Goal: Complete application form: Complete application form

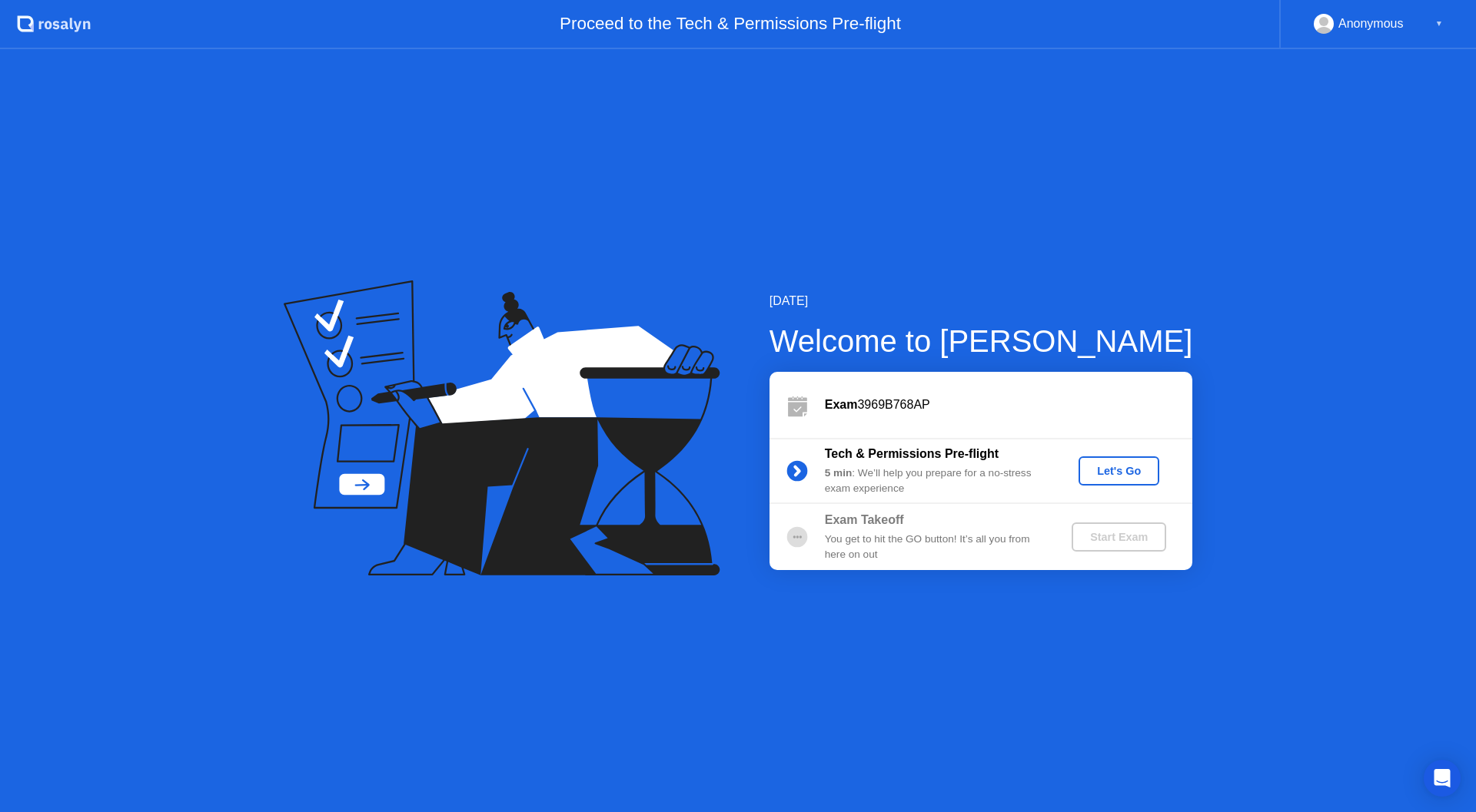
click at [1117, 473] on div "Let's Go" at bounding box center [1118, 471] width 68 height 12
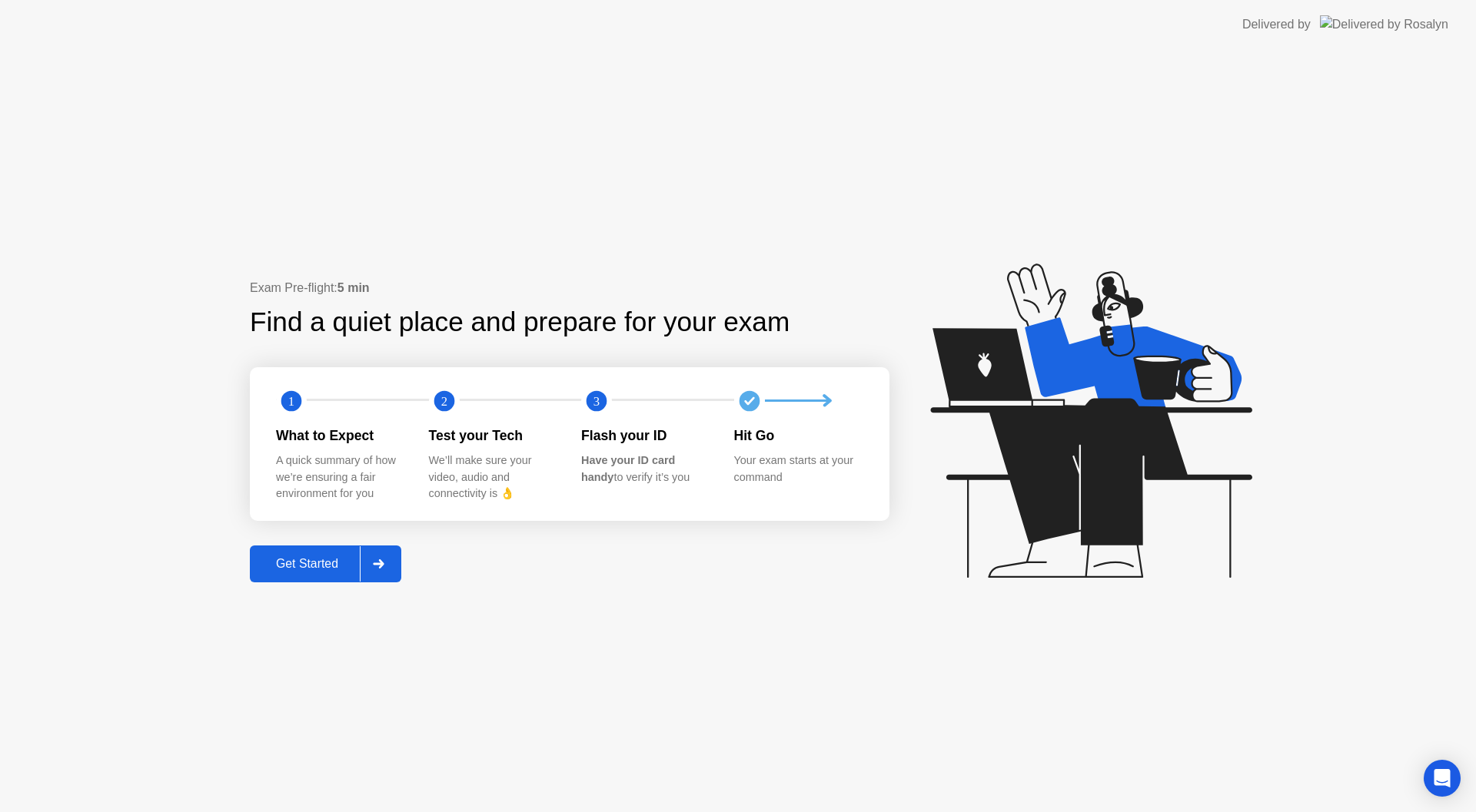
click at [306, 566] on div "Get Started" at bounding box center [307, 564] width 105 height 14
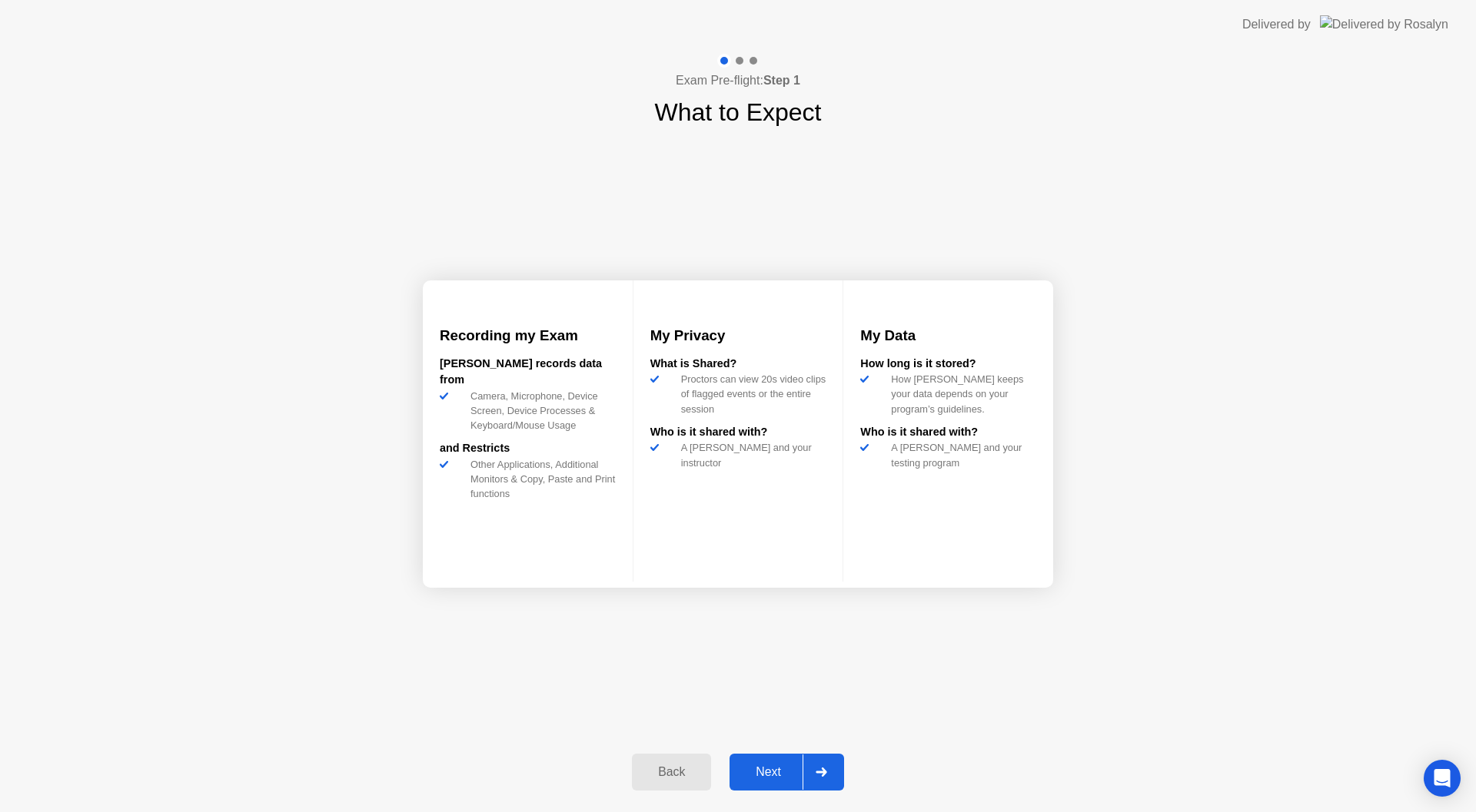
click at [769, 768] on div "Next" at bounding box center [767, 772] width 68 height 14
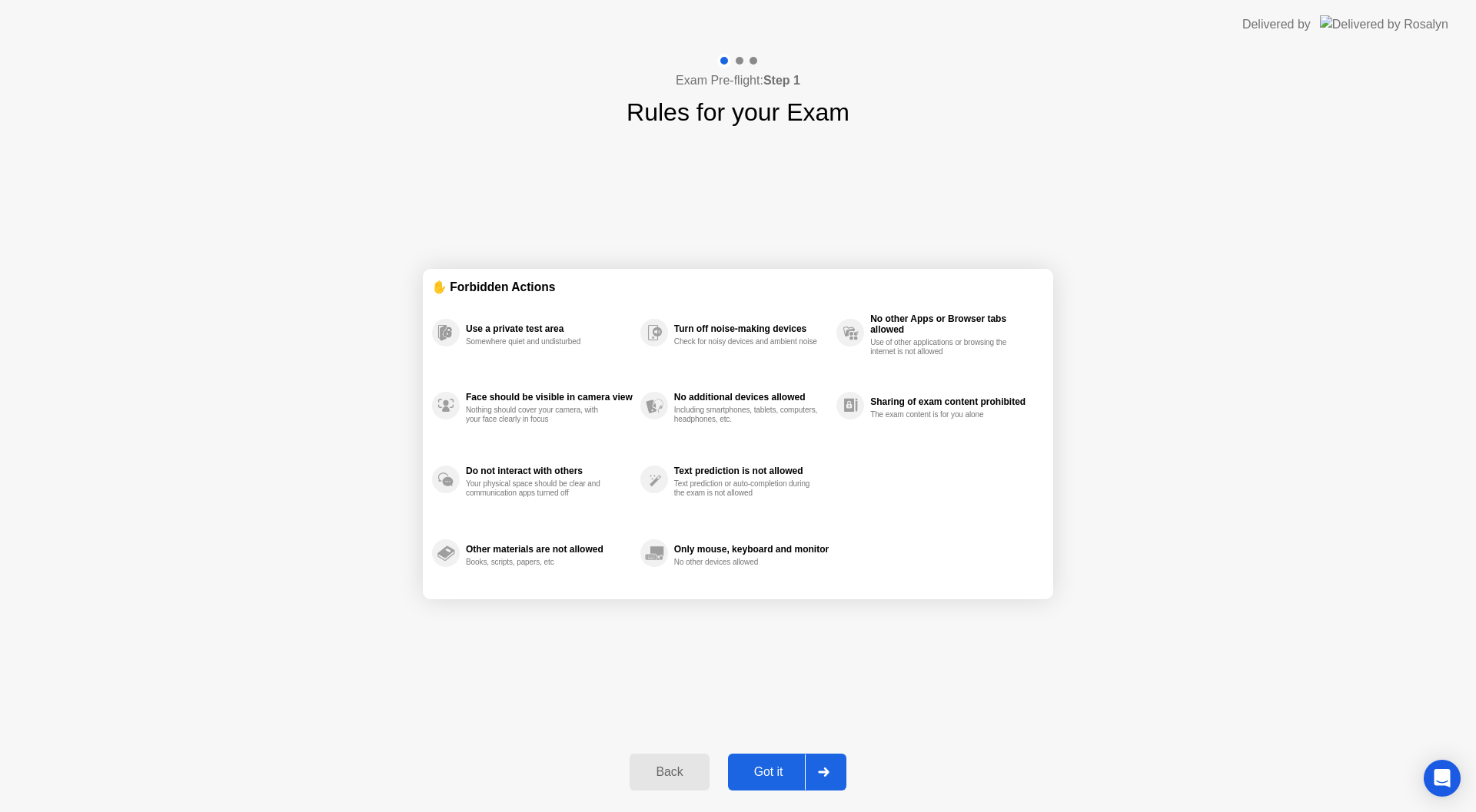
click at [768, 769] on div "Got it" at bounding box center [769, 772] width 73 height 14
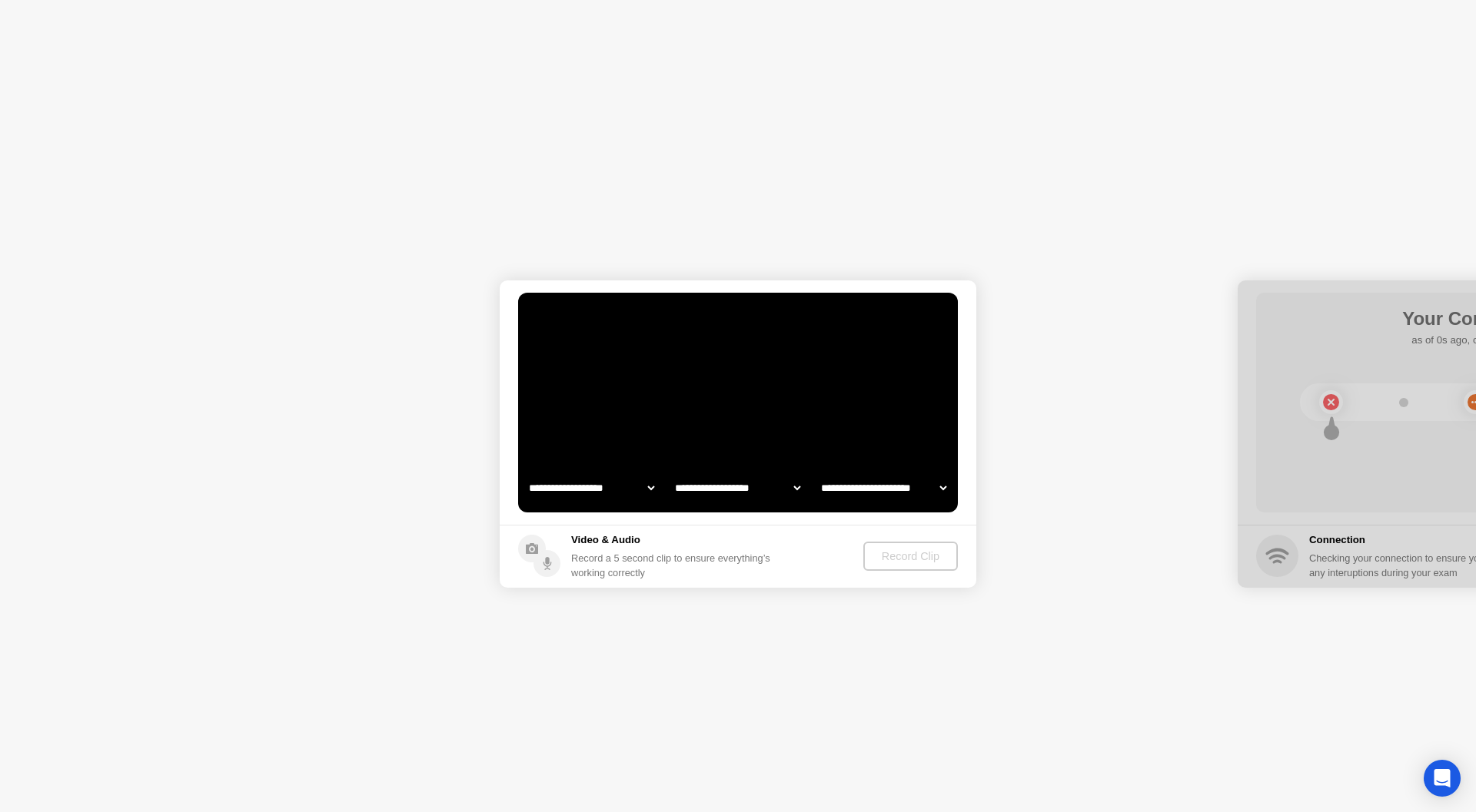
select select "**********"
select select "*******"
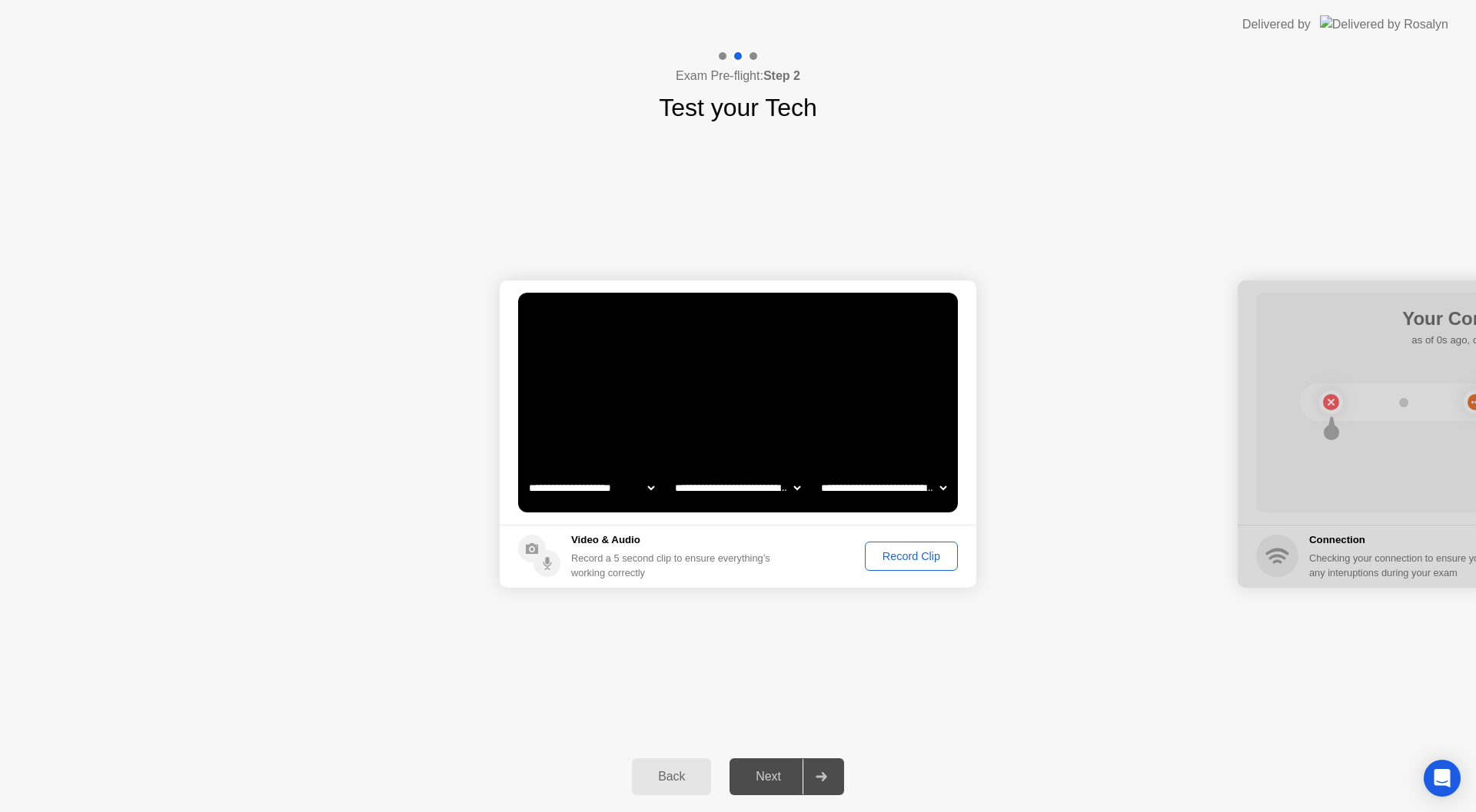
click at [913, 557] on div "Record Clip" at bounding box center [911, 557] width 82 height 12
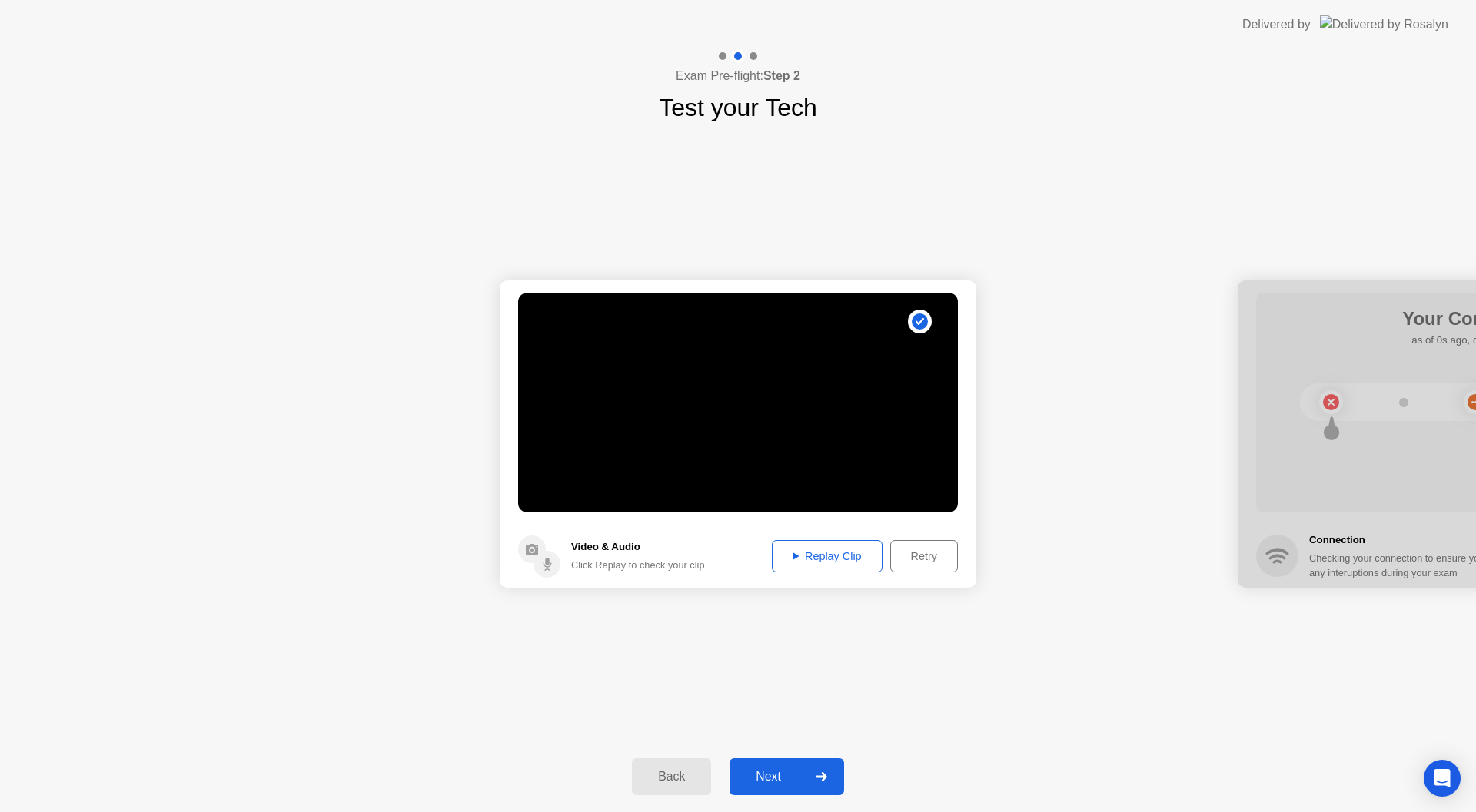
click at [859, 551] on div "Replay Clip" at bounding box center [827, 557] width 100 height 12
click at [904, 551] on div "Retry" at bounding box center [924, 557] width 57 height 12
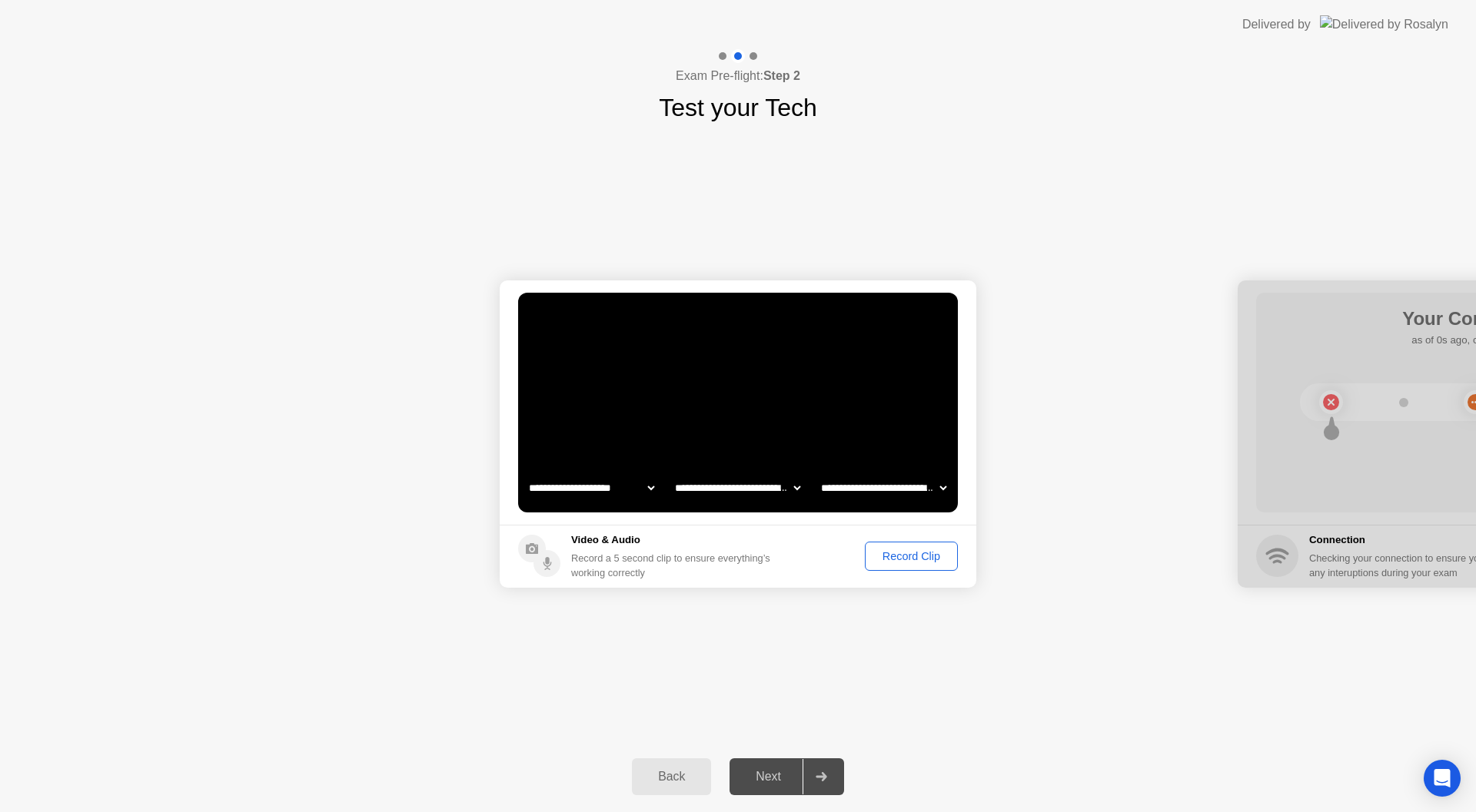
click at [916, 551] on div "Record Clip" at bounding box center [911, 557] width 82 height 12
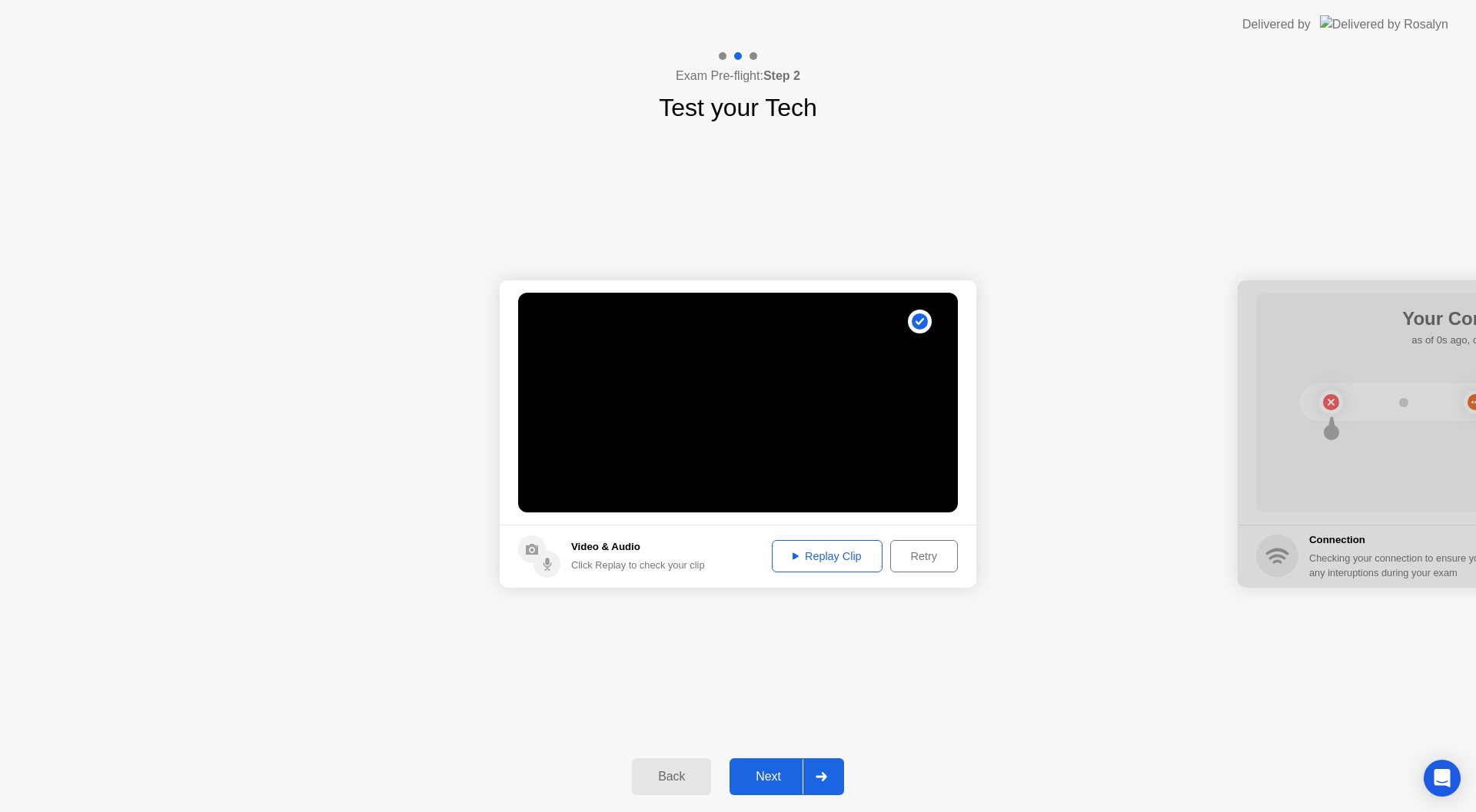
click at [849, 557] on div "Replay Clip" at bounding box center [827, 557] width 100 height 12
click at [780, 777] on div "Next" at bounding box center [767, 777] width 68 height 14
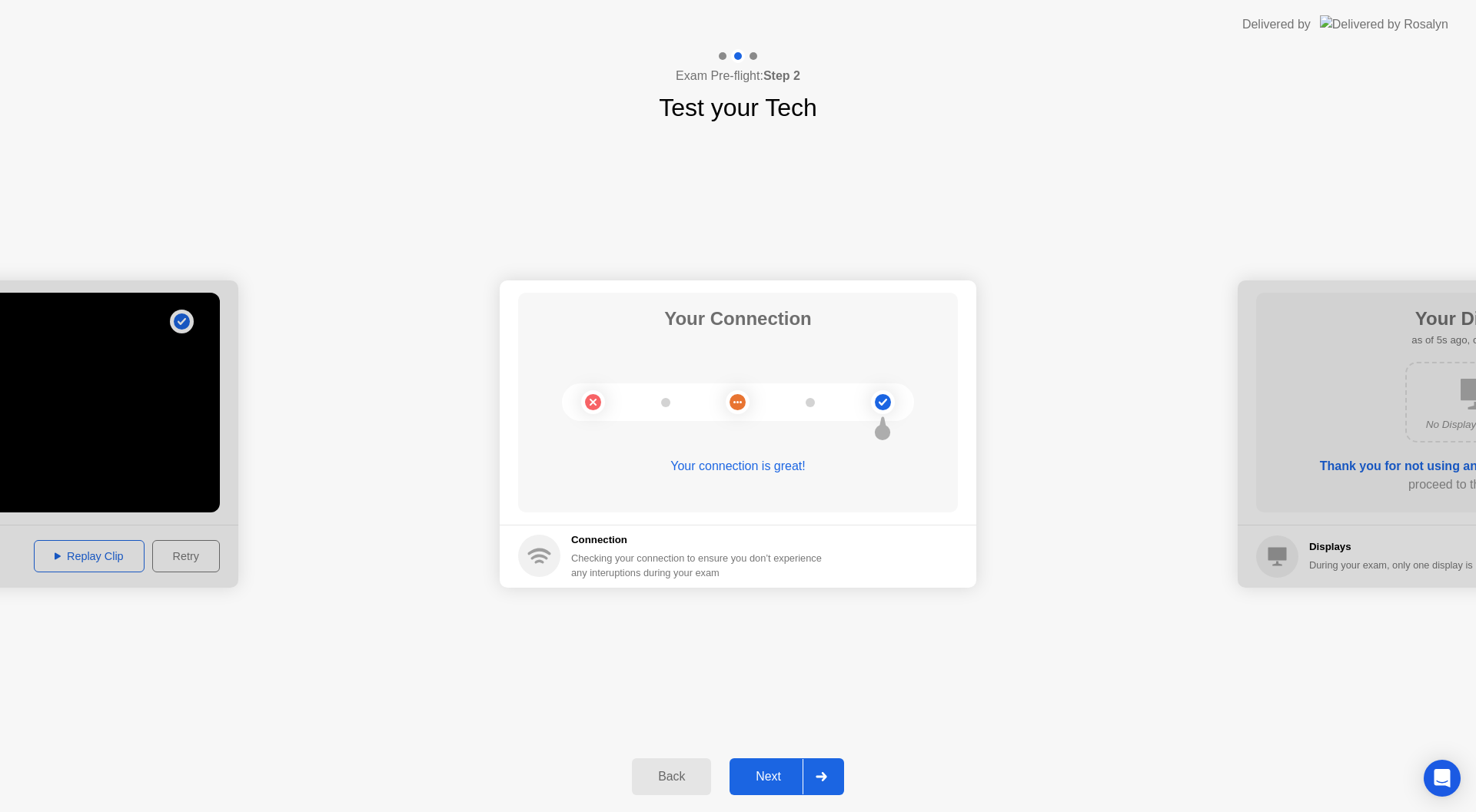
click at [794, 770] on div "Next" at bounding box center [767, 777] width 68 height 14
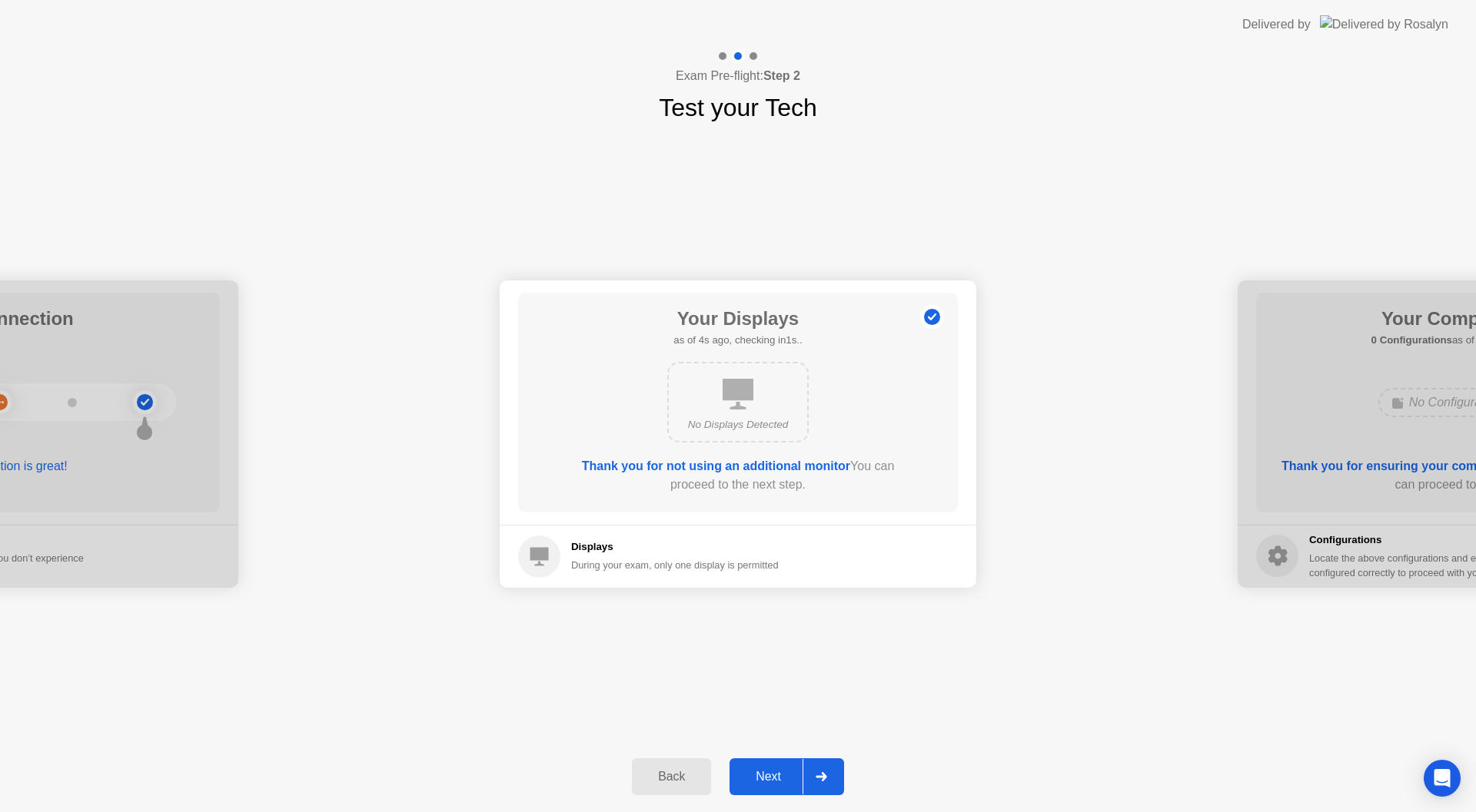
click at [782, 775] on div "Next" at bounding box center [767, 777] width 68 height 14
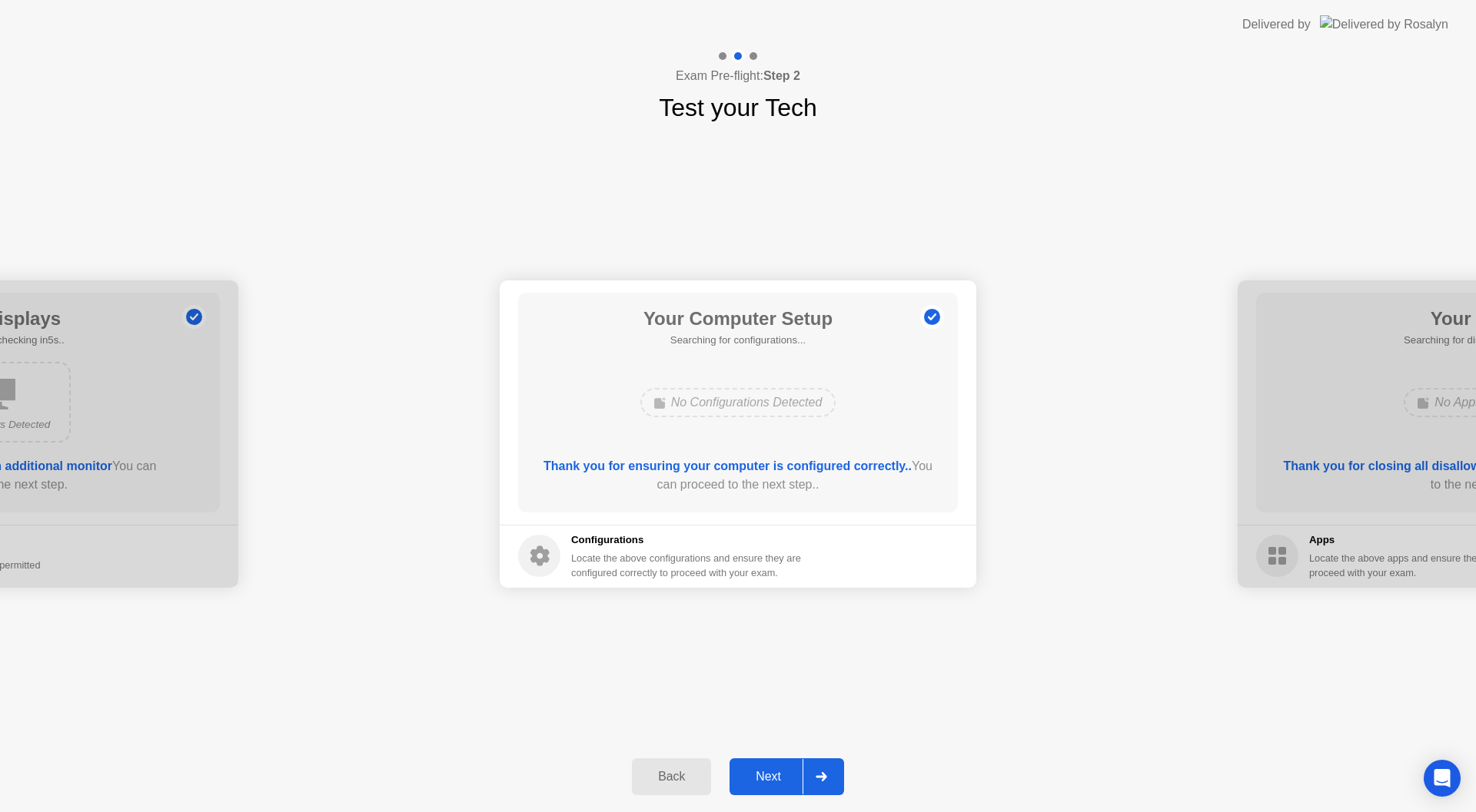
click at [770, 784] on div "Next" at bounding box center [767, 777] width 68 height 14
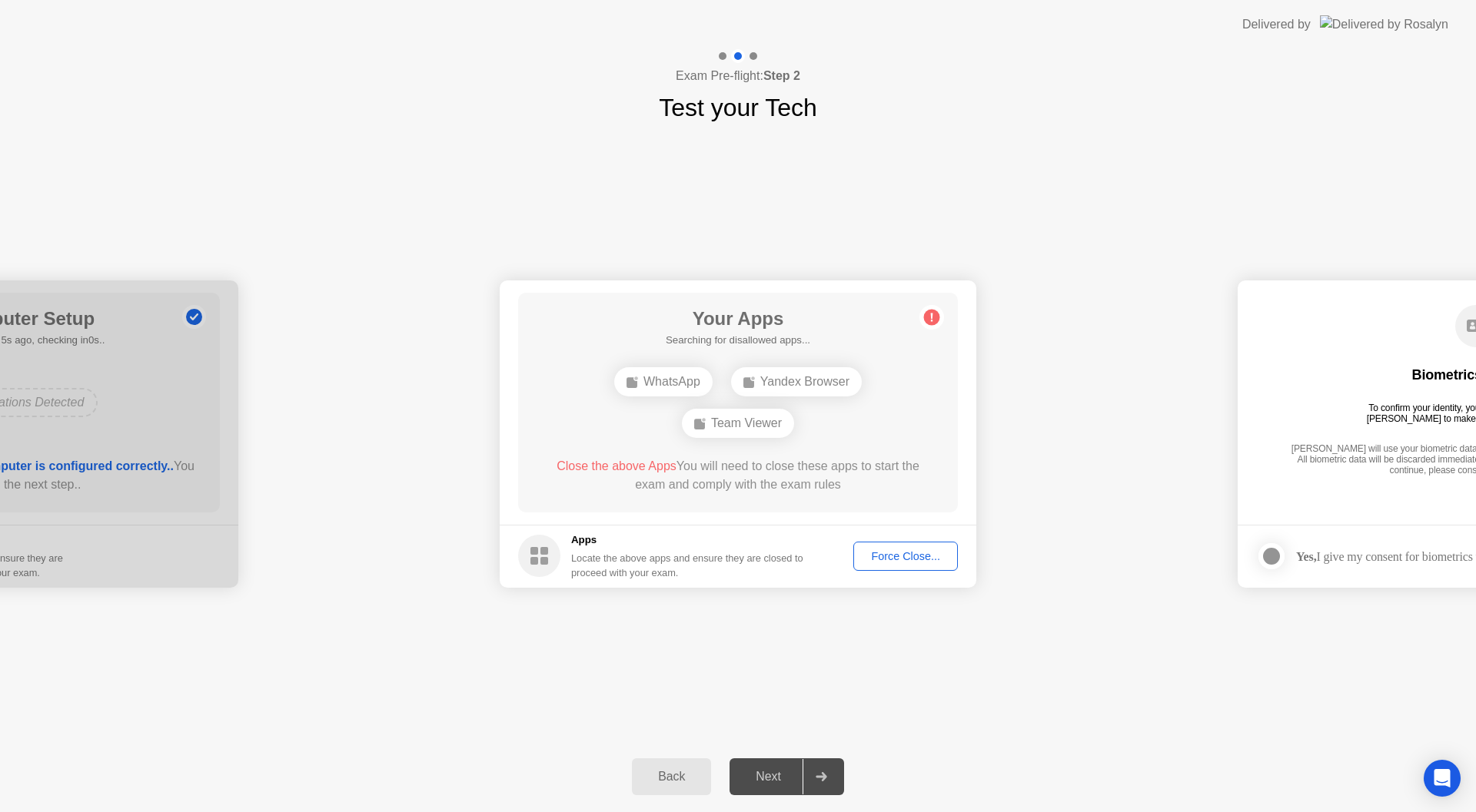
click at [889, 560] on div "Force Close..." at bounding box center [905, 557] width 94 height 12
click at [898, 555] on div "Force Close..." at bounding box center [905, 557] width 94 height 12
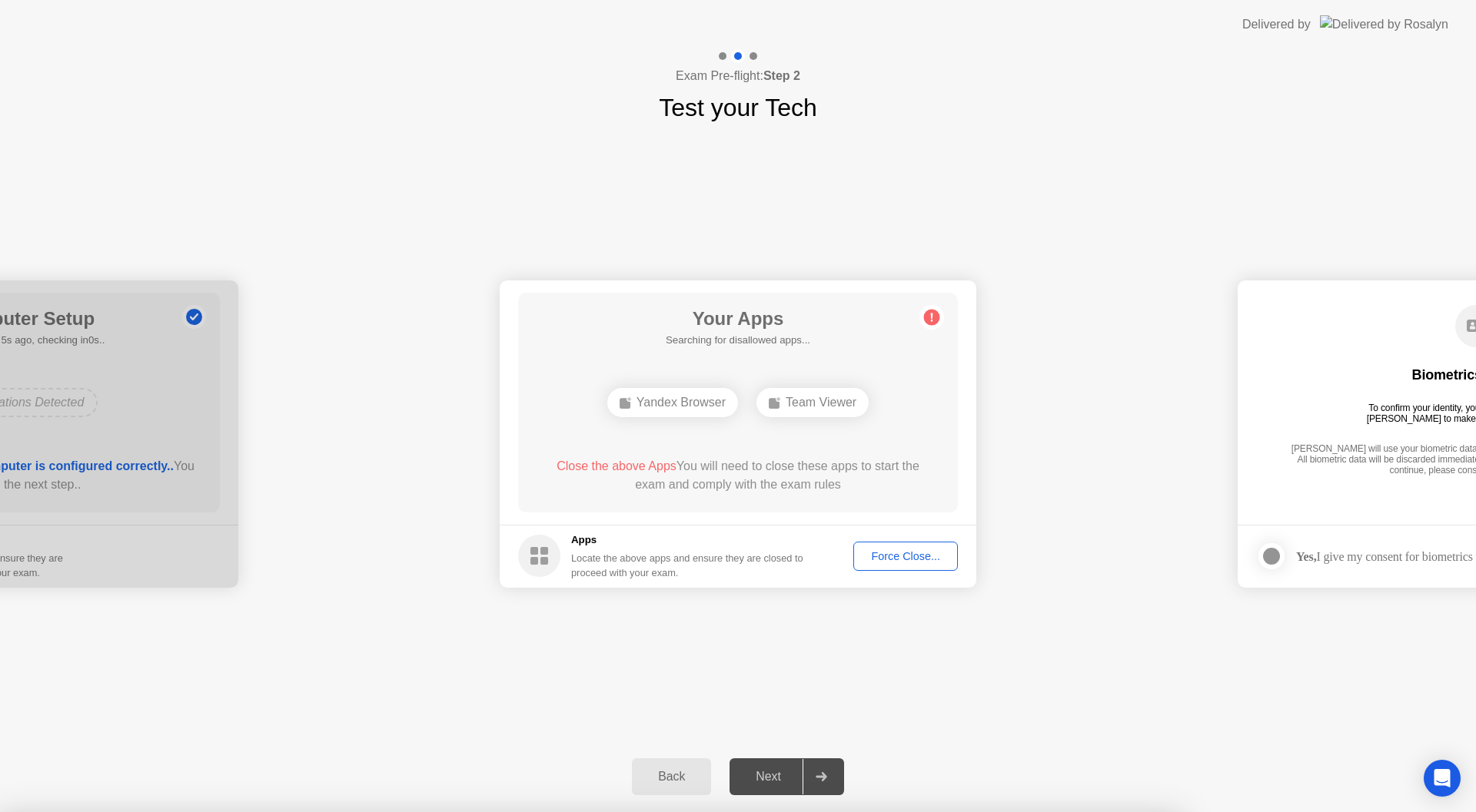
click at [902, 562] on div "Force Close..." at bounding box center [905, 557] width 94 height 12
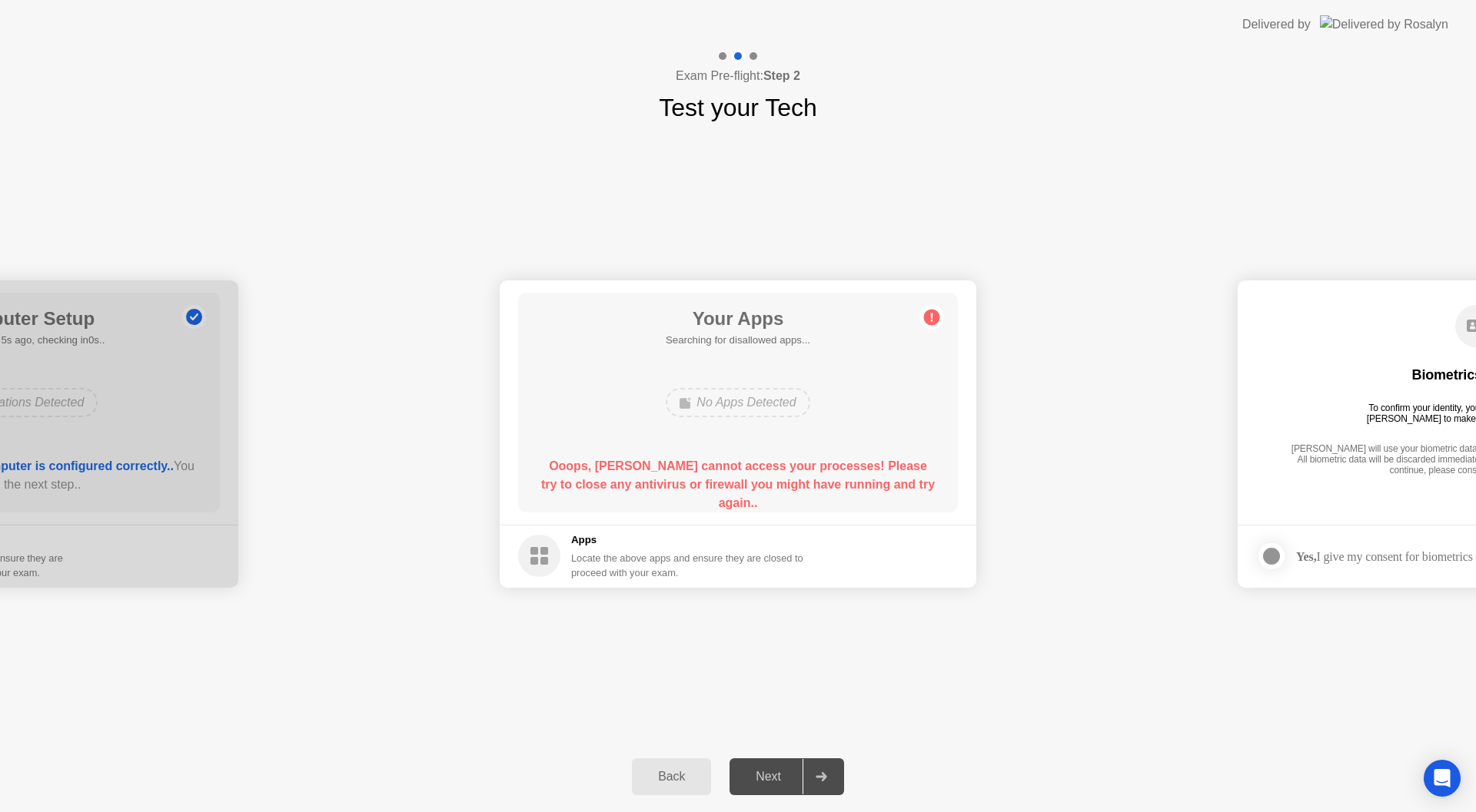
click at [789, 401] on div "No Apps Detected" at bounding box center [737, 403] width 144 height 29
click at [92, 414] on div at bounding box center [0, 434] width 476 height 307
click at [900, 559] on div "Force Close..." at bounding box center [905, 557] width 94 height 12
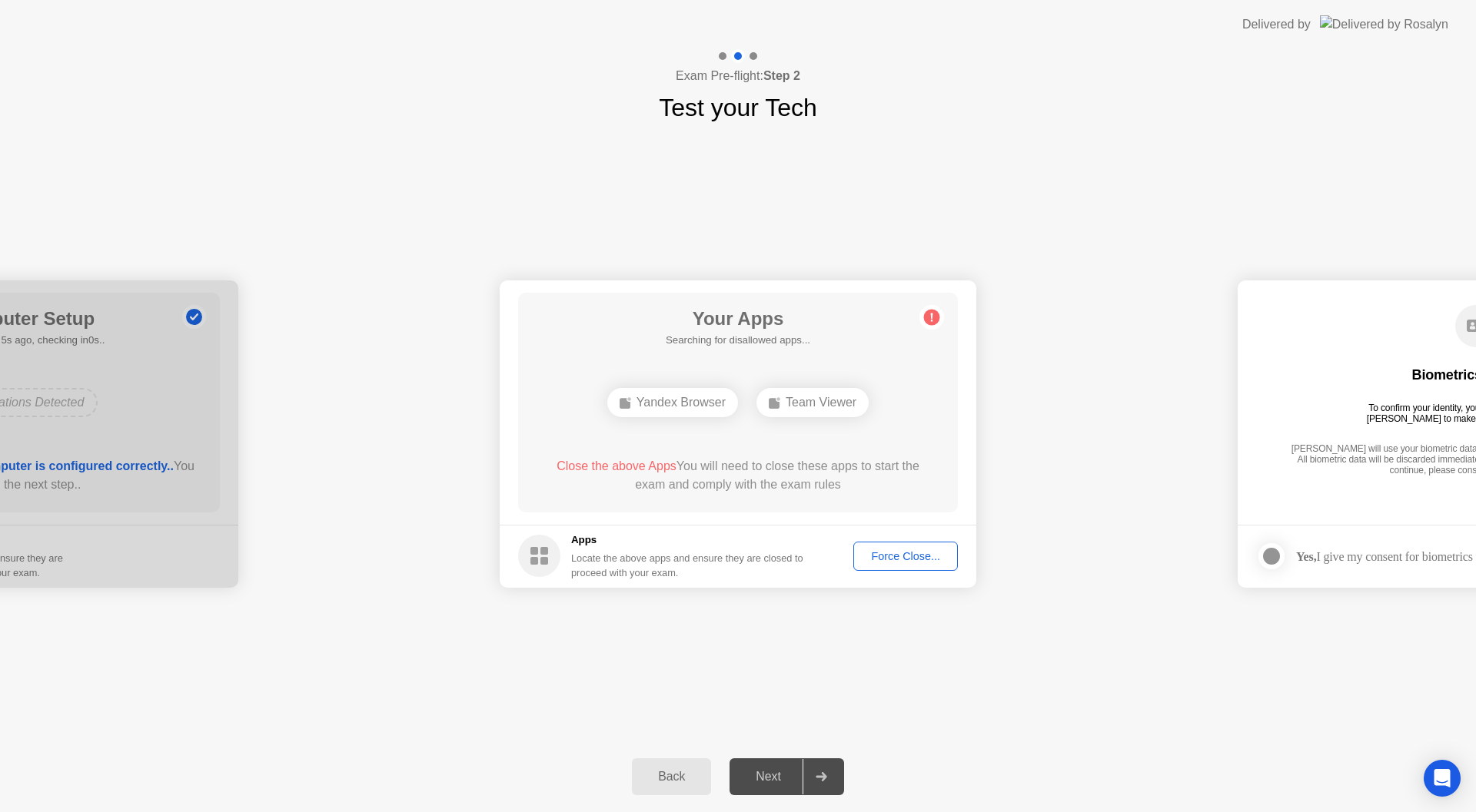
click at [884, 557] on div "Force Close..." at bounding box center [905, 557] width 94 height 12
click at [874, 556] on div "Force Close..." at bounding box center [905, 557] width 94 height 12
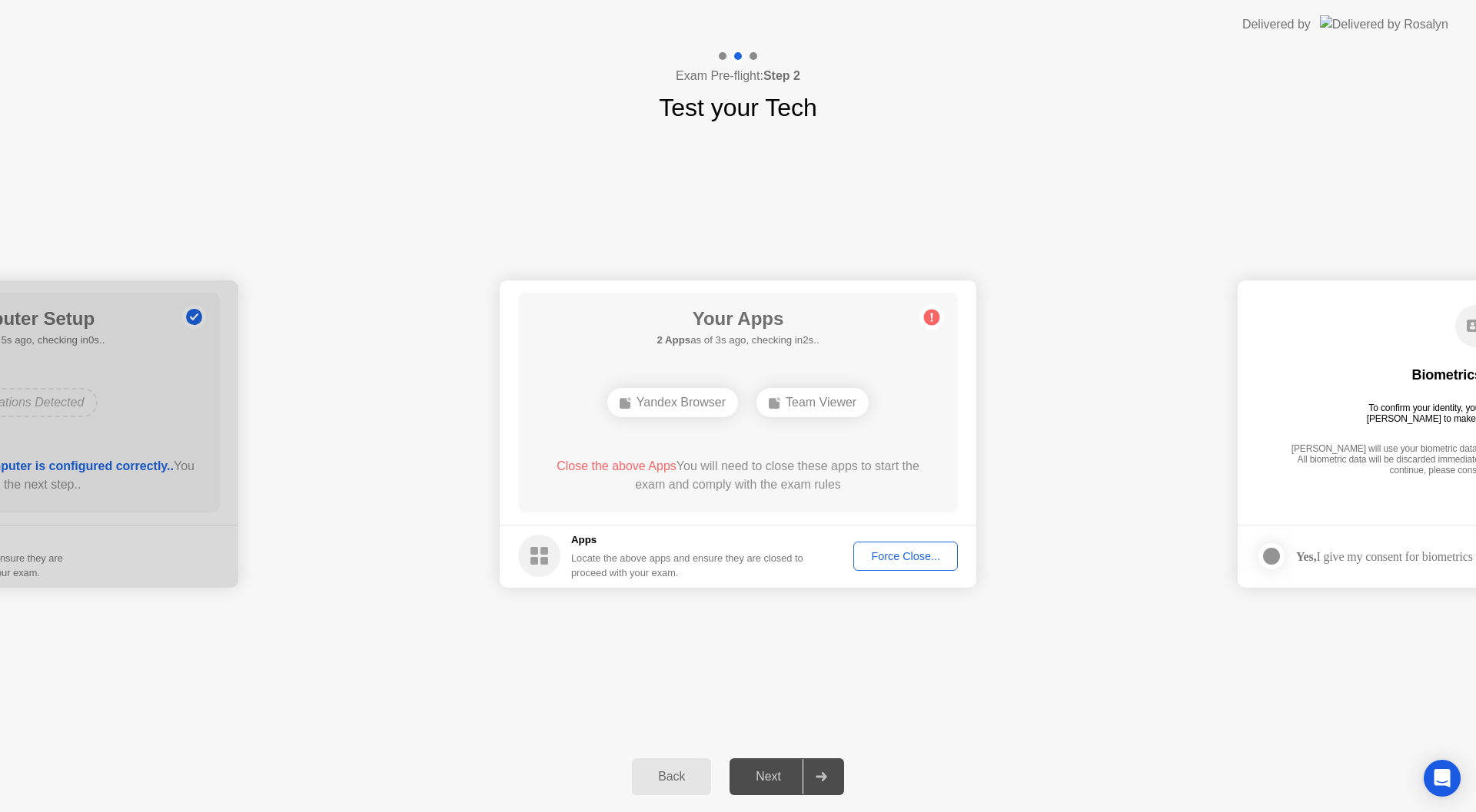
click at [874, 551] on div "Force Close..." at bounding box center [905, 557] width 94 height 12
click at [894, 552] on div "Force Close..." at bounding box center [905, 557] width 94 height 12
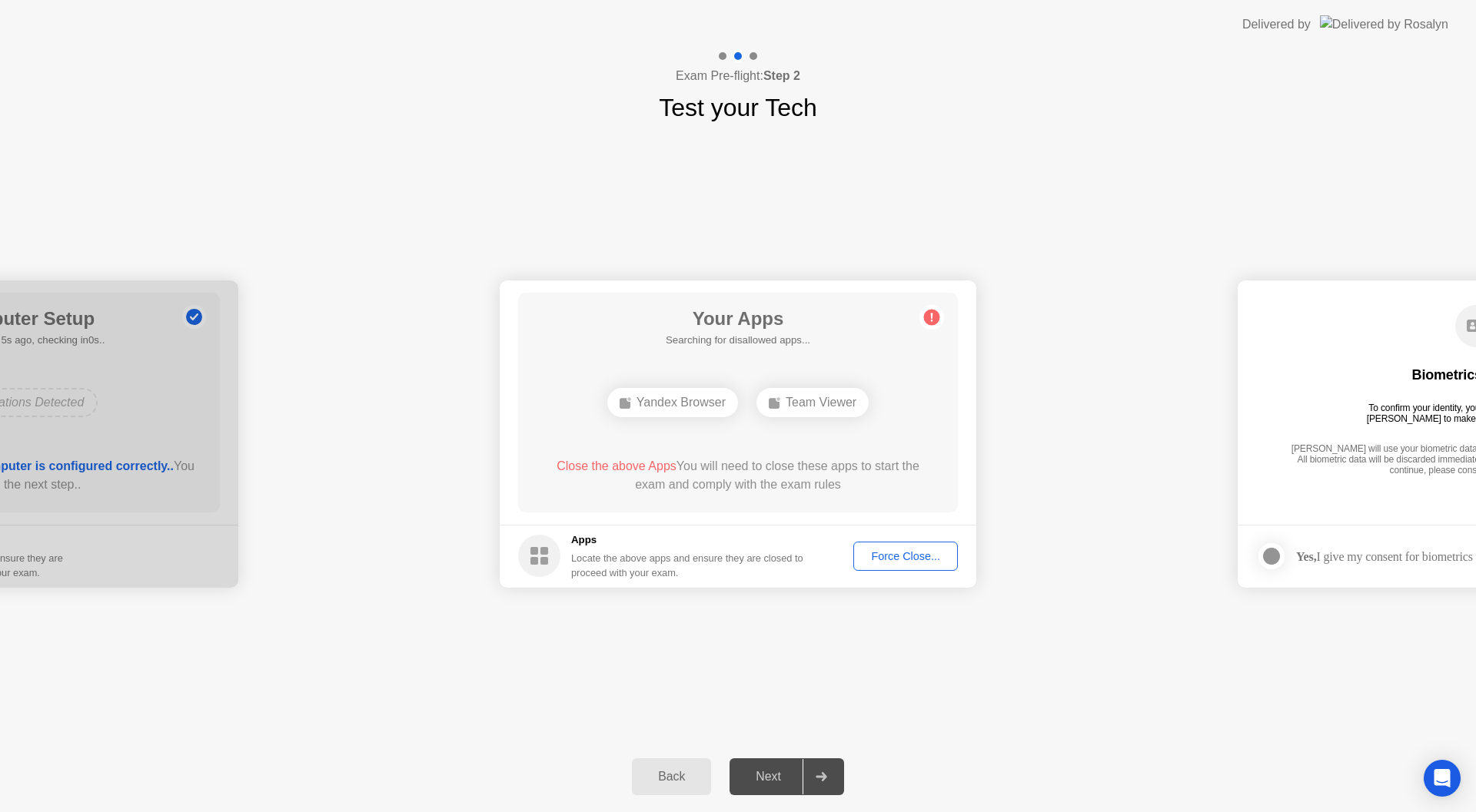
click at [880, 557] on div "Force Close..." at bounding box center [905, 557] width 94 height 12
click at [885, 552] on div "Force Close..." at bounding box center [905, 557] width 94 height 12
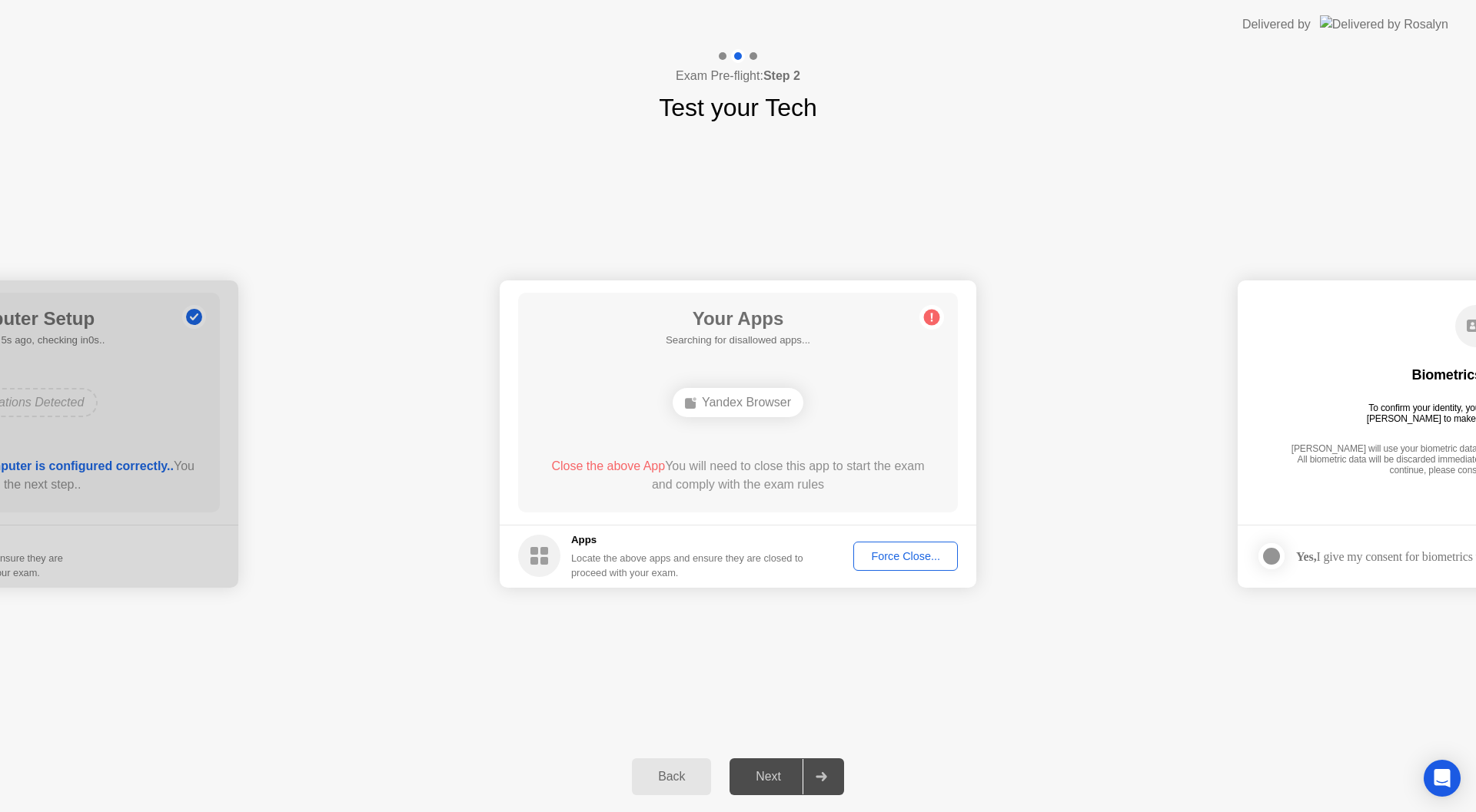
click at [899, 557] on div "Force Close..." at bounding box center [905, 557] width 94 height 12
click at [913, 559] on div "Force Close..." at bounding box center [905, 557] width 94 height 12
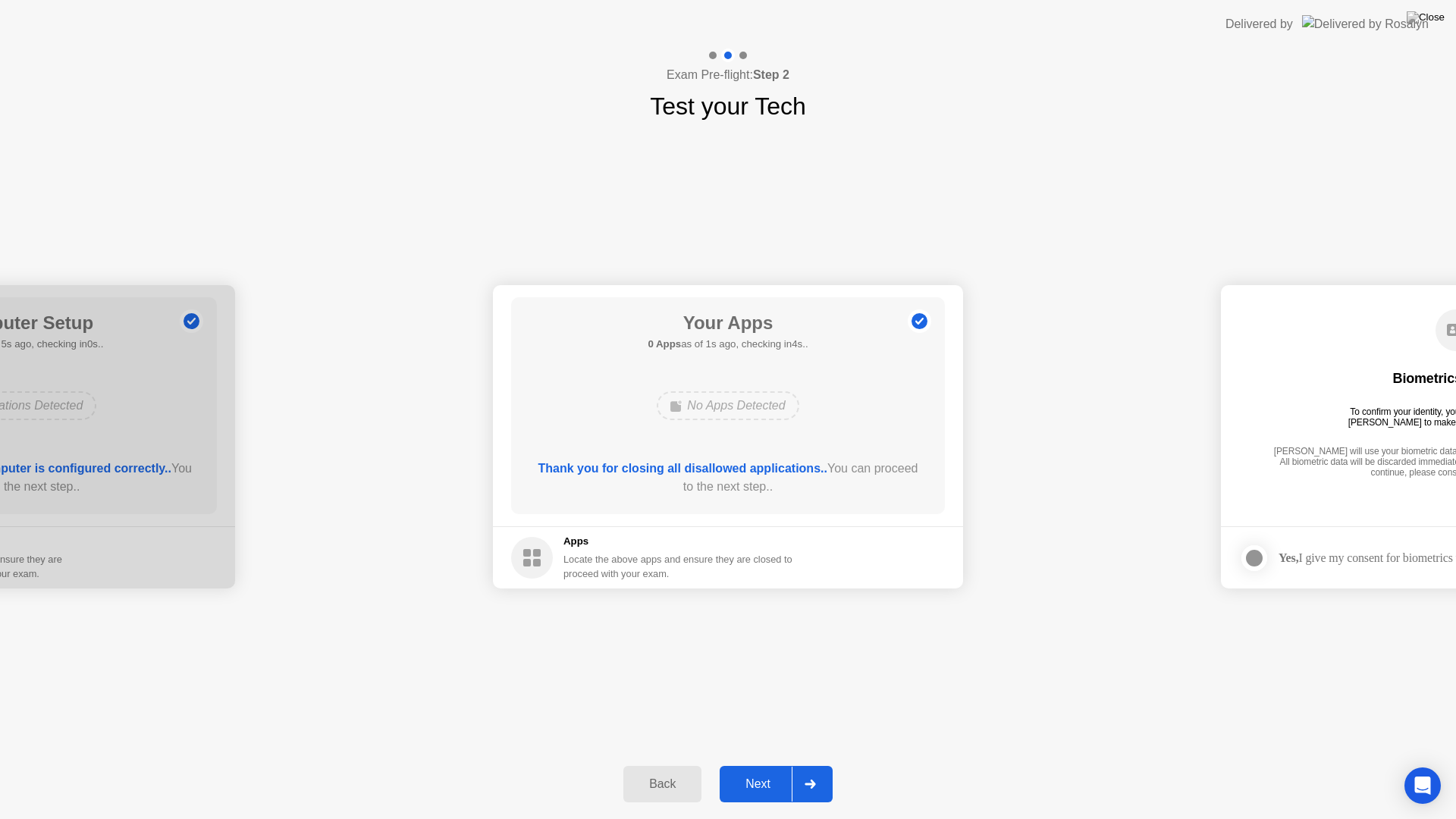
click at [766, 783] on div "Next" at bounding box center [757, 784] width 67 height 14
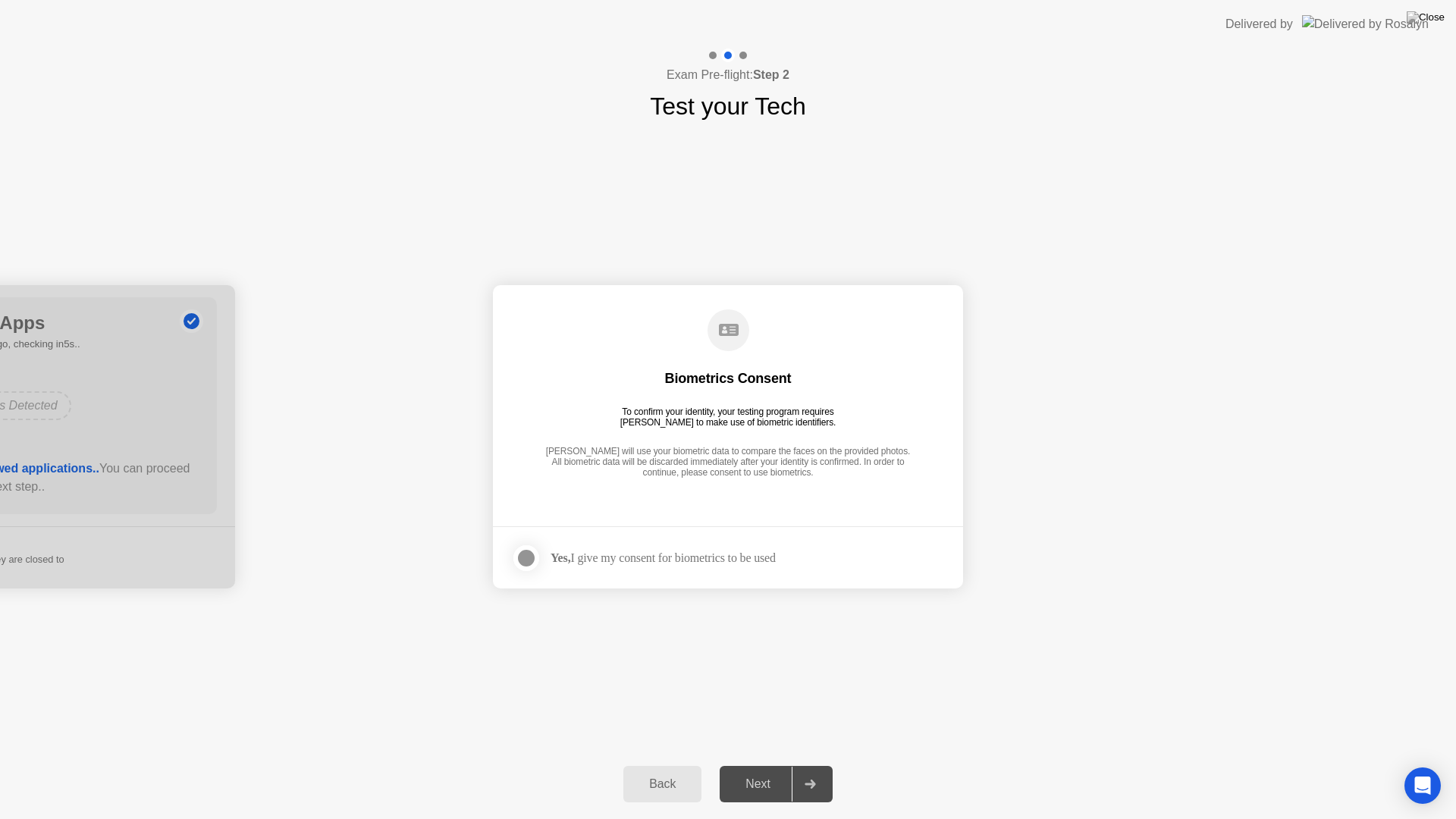
click at [525, 554] on div at bounding box center [525, 558] width 18 height 18
click at [744, 786] on div "Next" at bounding box center [757, 784] width 67 height 14
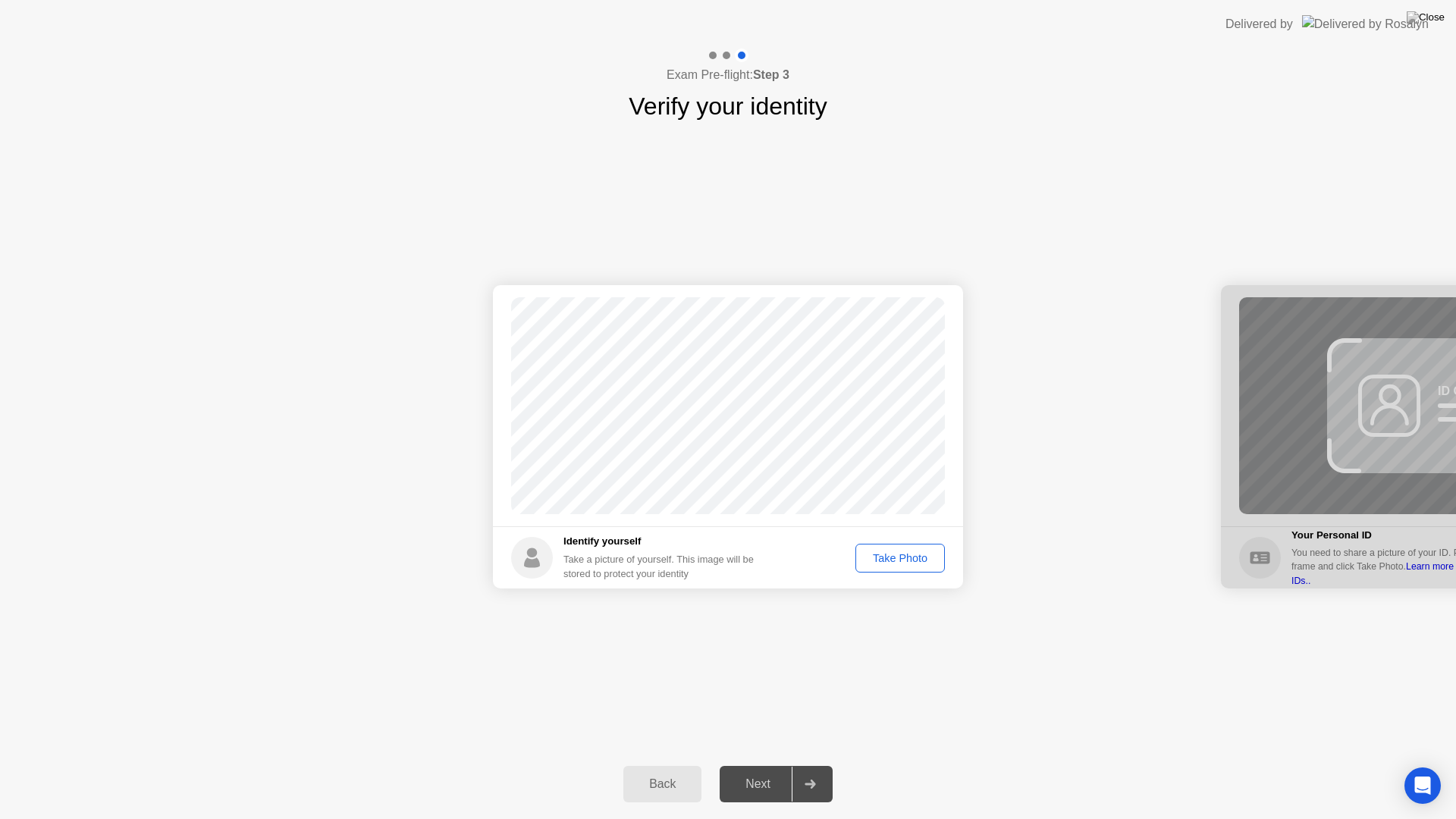
click at [911, 554] on div "Take Photo" at bounding box center [900, 558] width 79 height 12
click at [913, 554] on div "Retake" at bounding box center [909, 558] width 59 height 12
click at [913, 554] on div "Take Photo" at bounding box center [900, 558] width 79 height 12
click at [913, 554] on div "Retake" at bounding box center [909, 558] width 59 height 12
click at [913, 554] on div "Take Photo" at bounding box center [900, 558] width 79 height 12
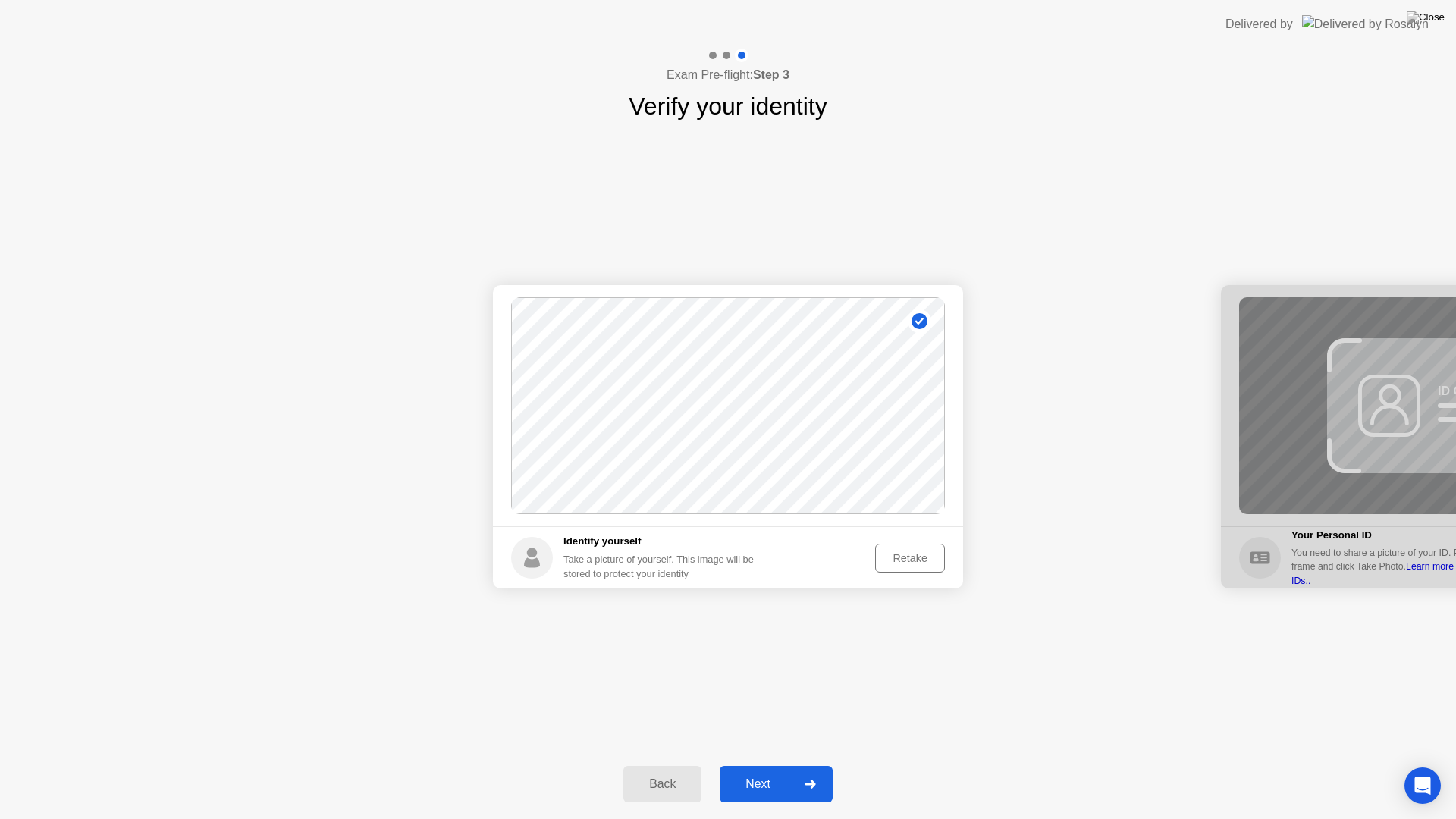
click at [913, 554] on div "Retake" at bounding box center [909, 558] width 59 height 12
click at [913, 554] on div "Take Photo" at bounding box center [900, 558] width 79 height 12
click at [751, 780] on div "Next" at bounding box center [757, 784] width 67 height 14
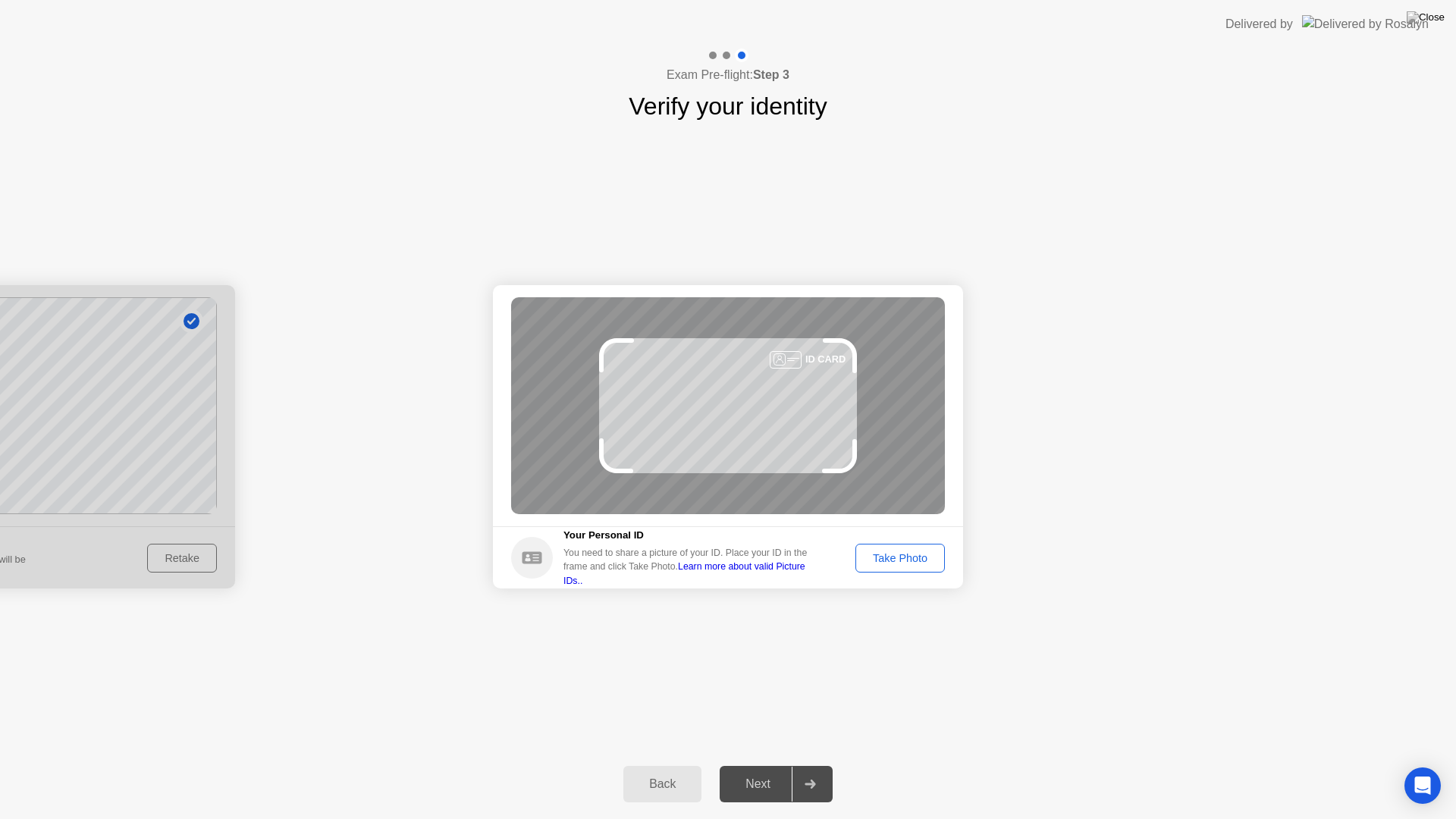
click at [900, 552] on div "Take Photo" at bounding box center [900, 558] width 79 height 12
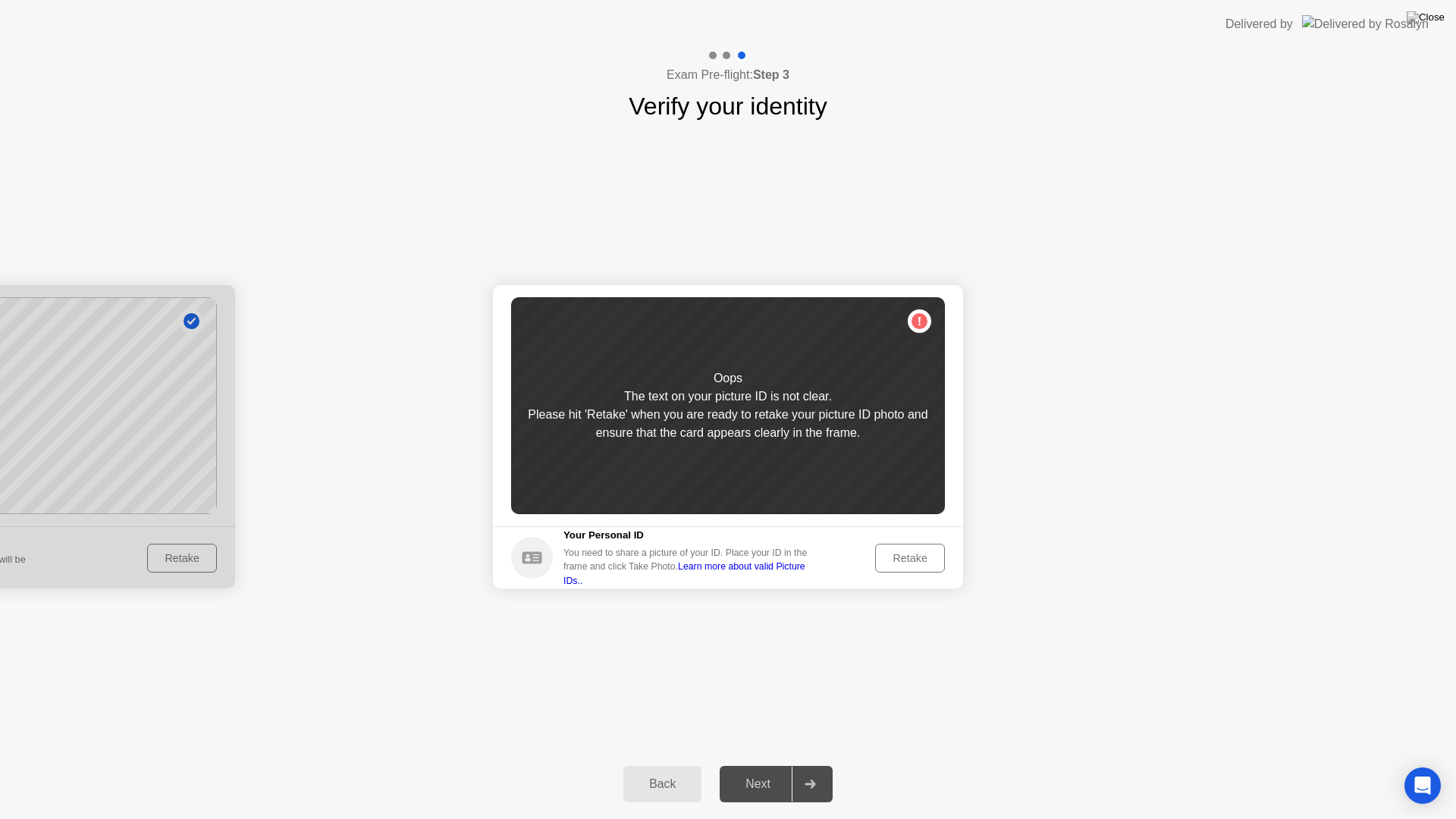
click at [900, 552] on div "Retake" at bounding box center [909, 558] width 59 height 12
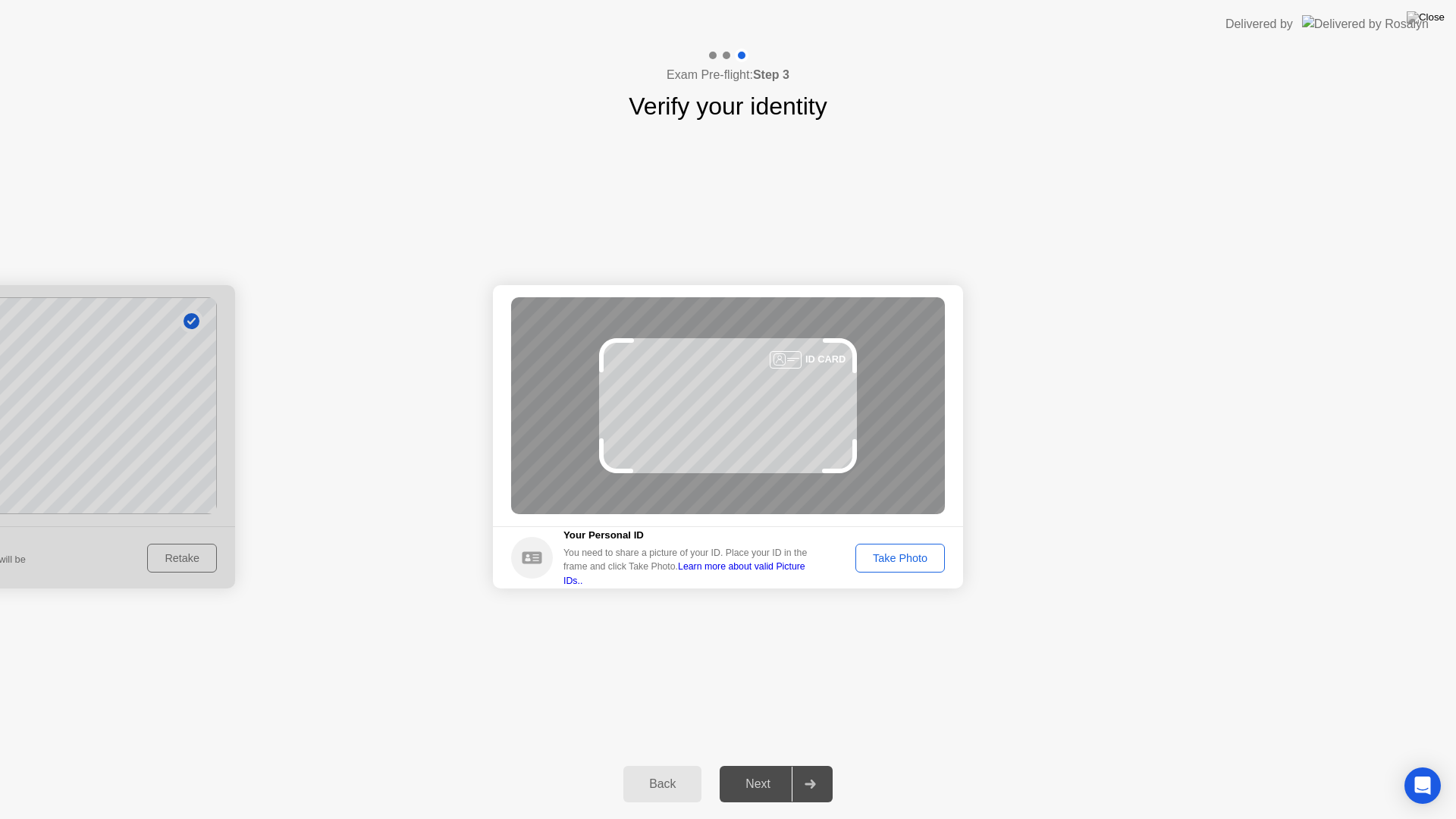
click at [896, 546] on button "Take Photo" at bounding box center [899, 558] width 89 height 29
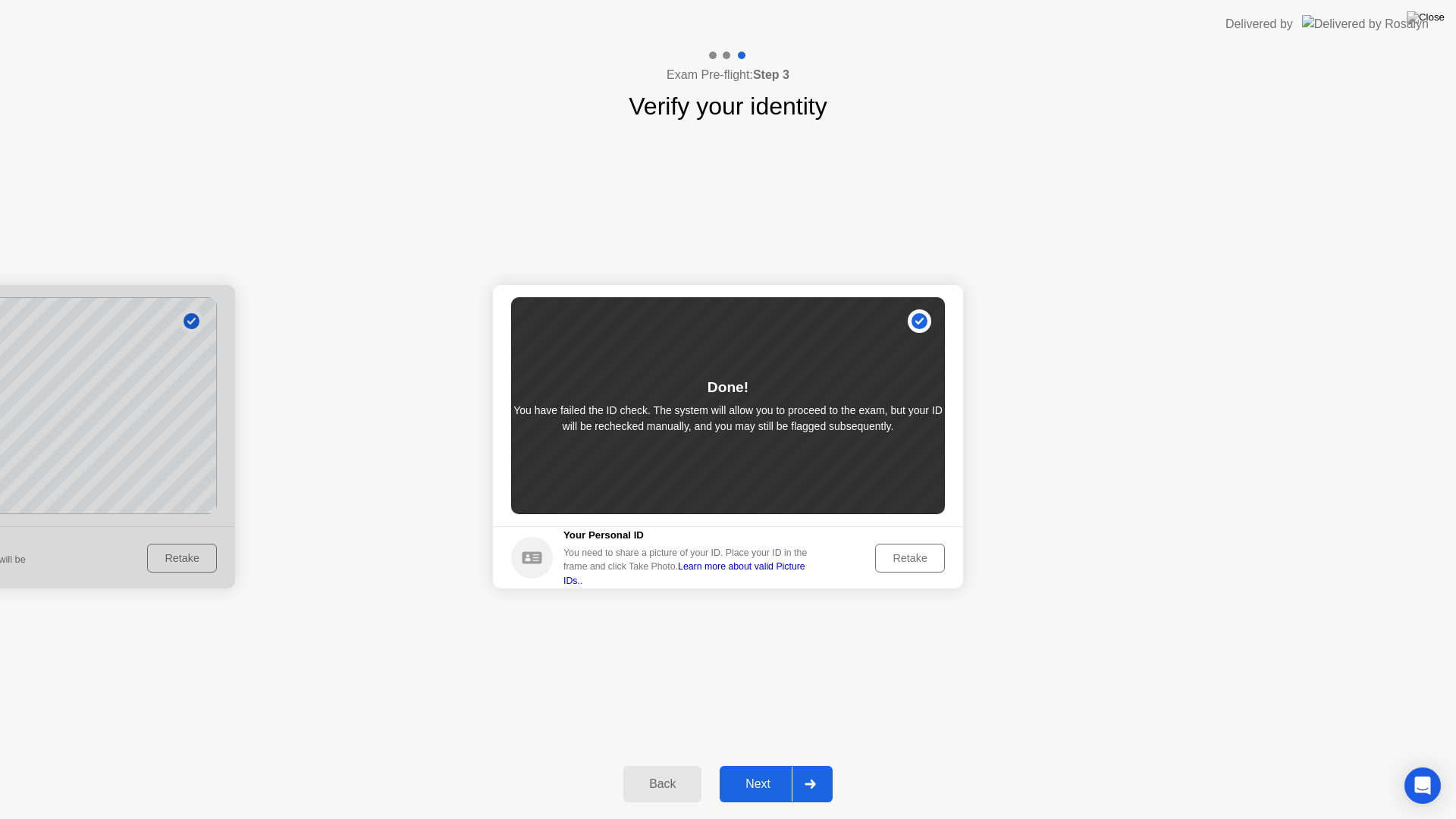
click at [917, 555] on div "Retake" at bounding box center [909, 558] width 59 height 12
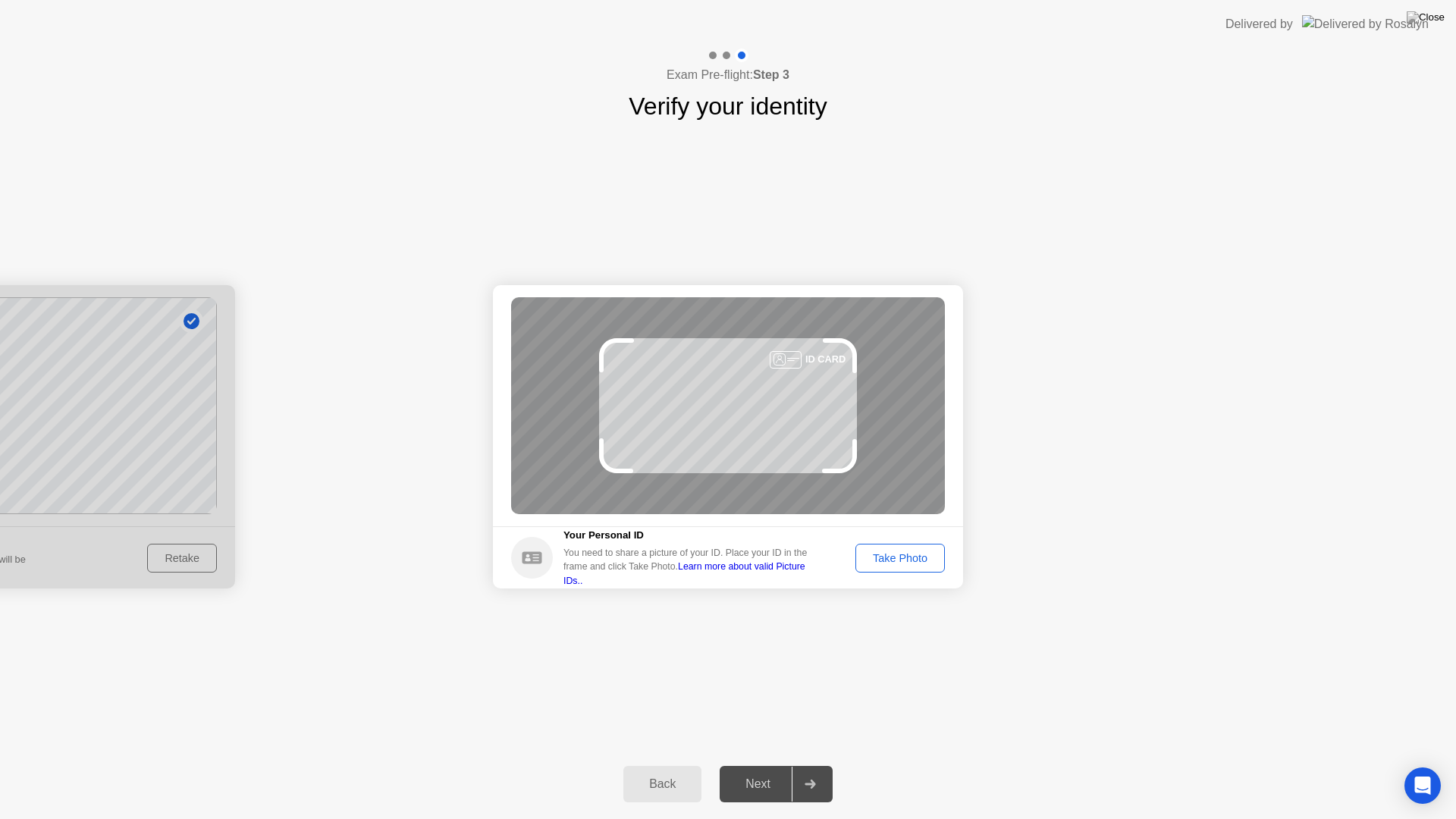
click at [724, 400] on div "ID CARD" at bounding box center [727, 405] width 433 height 217
click at [905, 563] on div "Take Photo" at bounding box center [900, 558] width 79 height 12
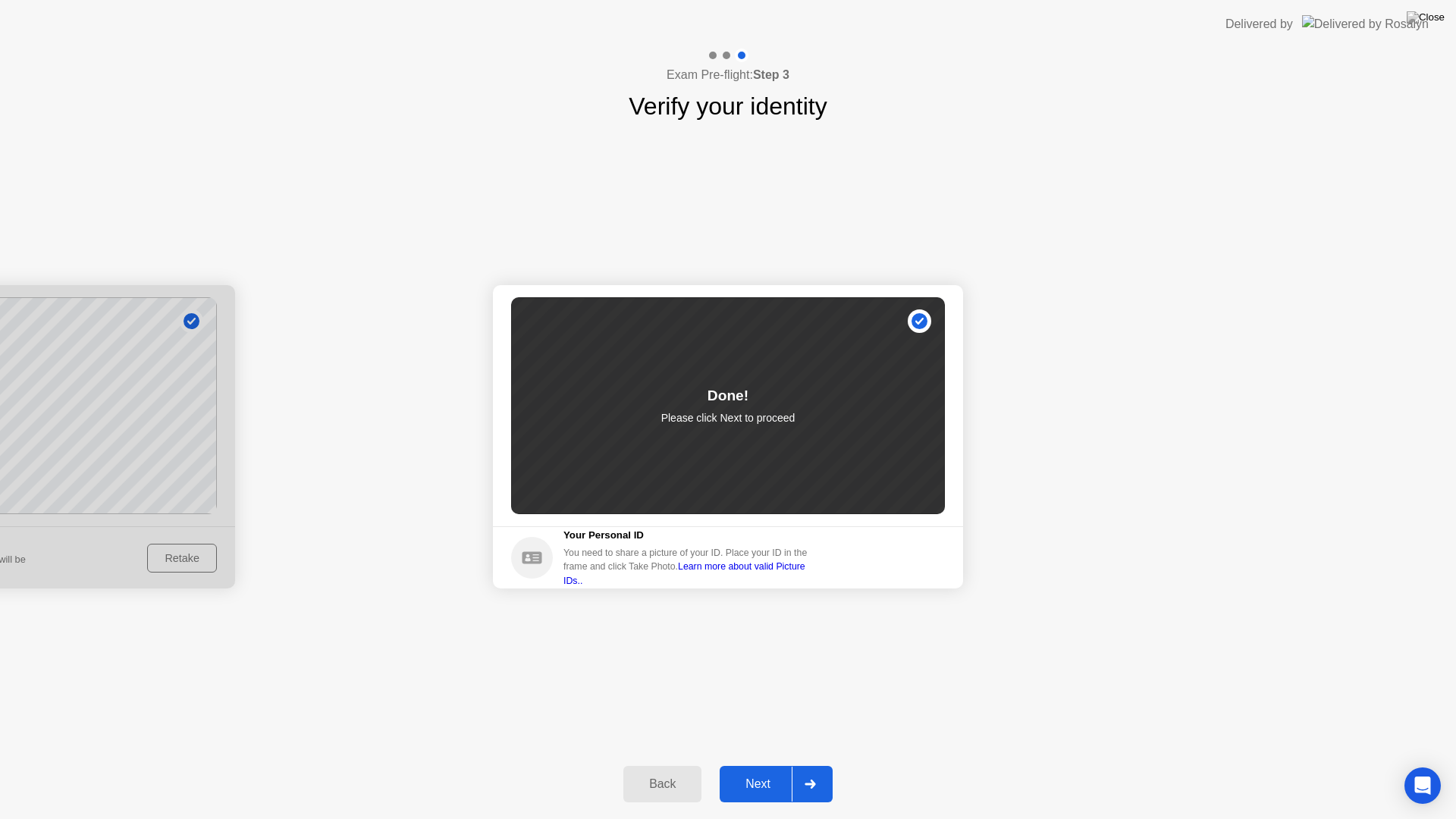
click at [775, 781] on div "Next" at bounding box center [757, 784] width 67 height 14
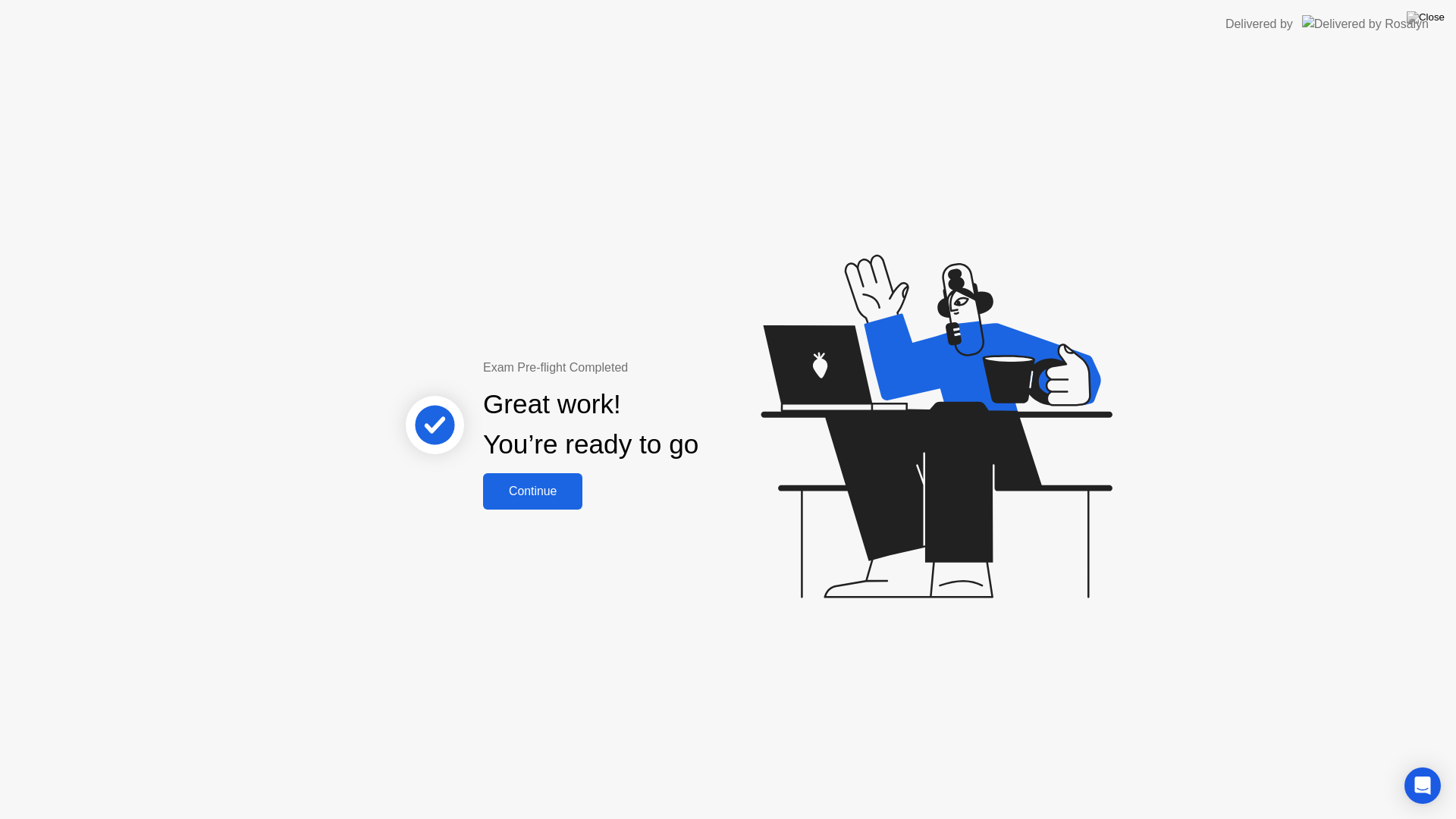
click at [553, 494] on div "Continue" at bounding box center [533, 491] width 90 height 14
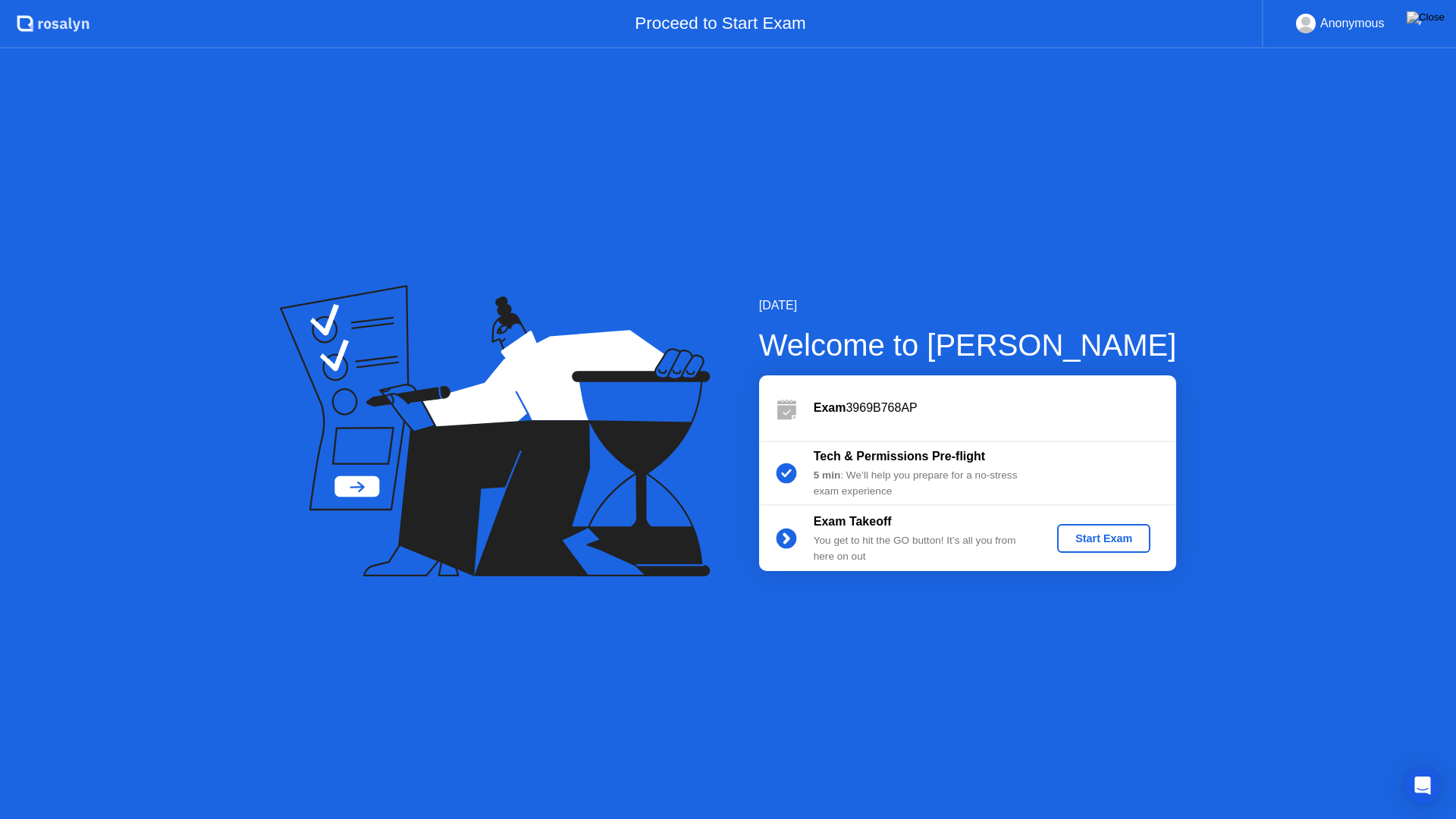
click at [1098, 536] on div "Start Exam" at bounding box center [1103, 538] width 81 height 12
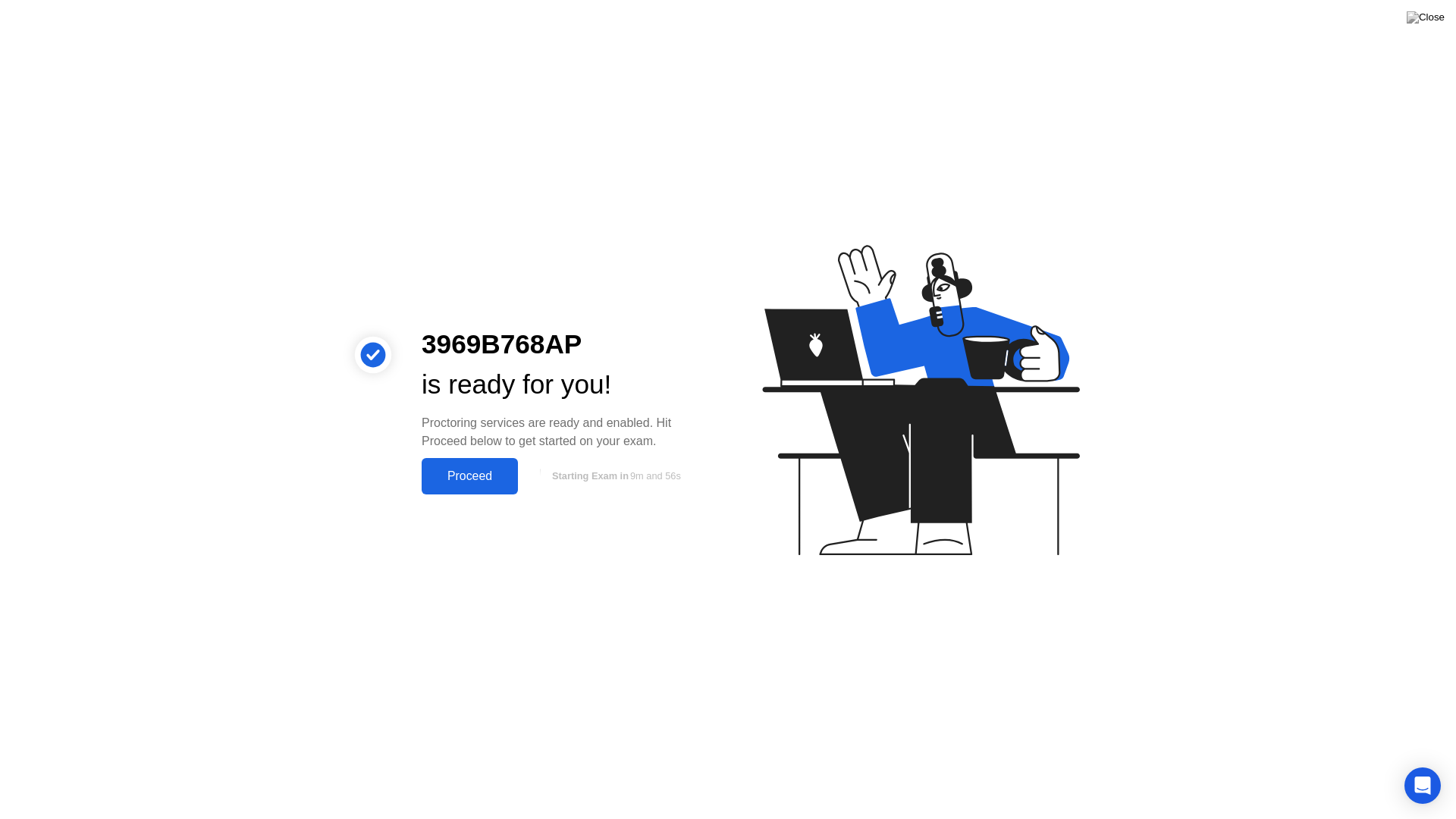
click at [478, 477] on div "Proceed" at bounding box center [469, 476] width 87 height 14
